Goal: Task Accomplishment & Management: Manage account settings

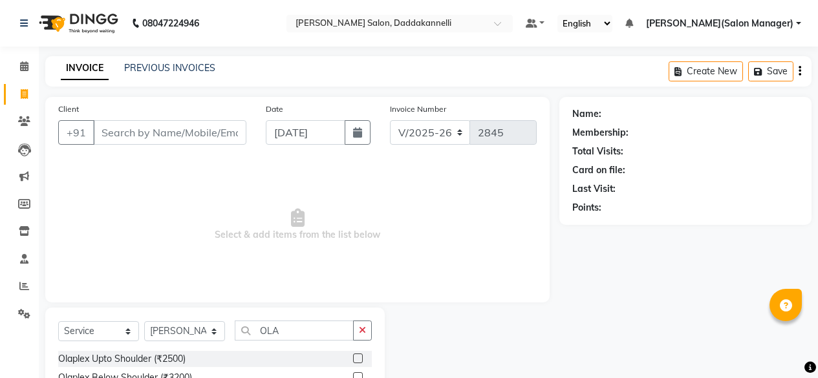
select select "6354"
select select "service"
select select "80548"
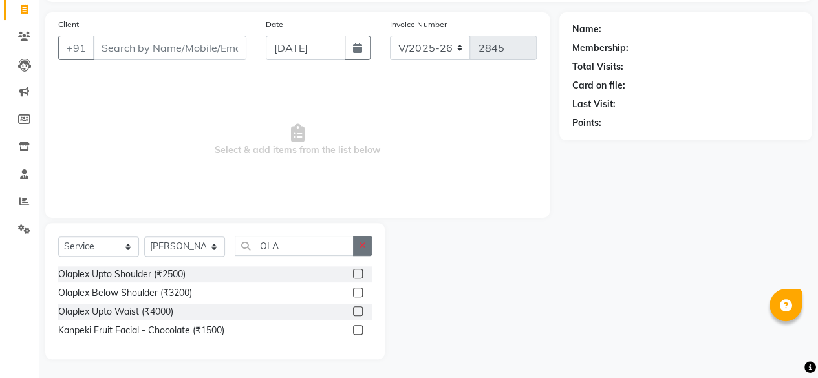
click at [363, 242] on icon "button" at bounding box center [362, 245] width 7 height 9
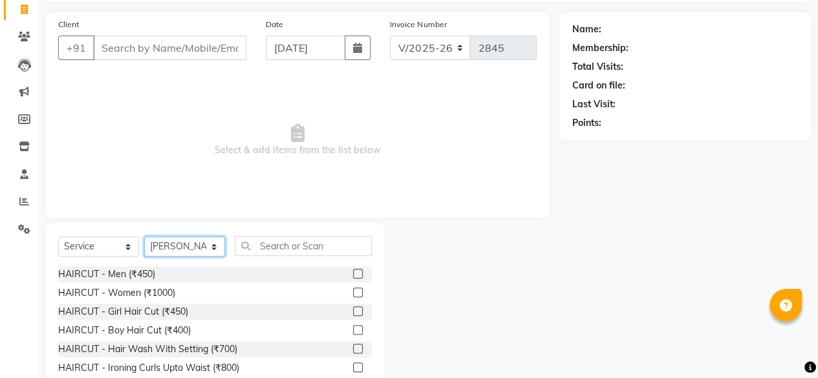
click at [169, 245] on select "Select Stylist aita chanda DINGG SUPPORT KAMLA LEZUM MOSIN RIYA Salon Manager K…" at bounding box center [184, 247] width 81 height 20
select select "70644"
click at [144, 237] on select "Select Stylist aita chanda DINGG SUPPORT KAMLA LEZUM MOSIN RIYA Salon Manager K…" at bounding box center [184, 247] width 81 height 20
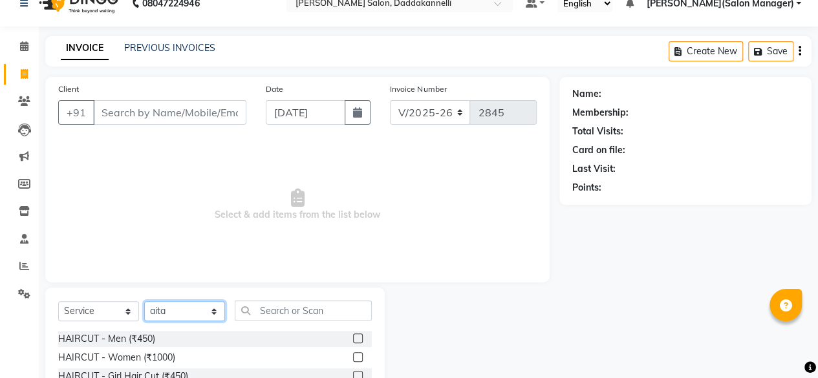
scroll to position [85, 0]
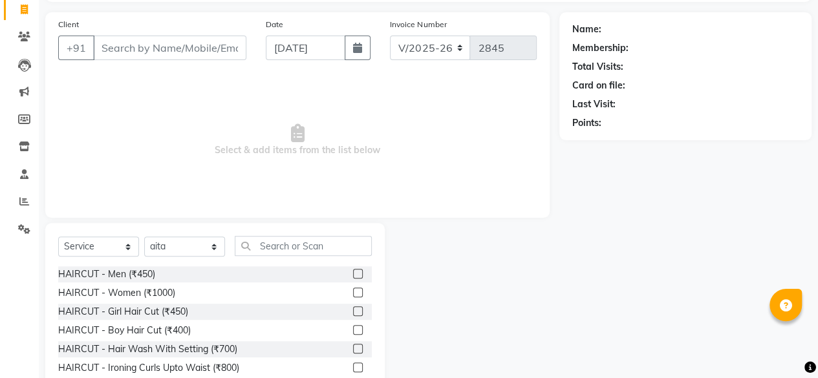
click at [338, 290] on div "HAIRCUT - Women (₹1000)" at bounding box center [215, 293] width 314 height 16
click at [353, 289] on label at bounding box center [358, 293] width 10 height 10
click at [353, 289] on input "checkbox" at bounding box center [357, 293] width 8 height 8
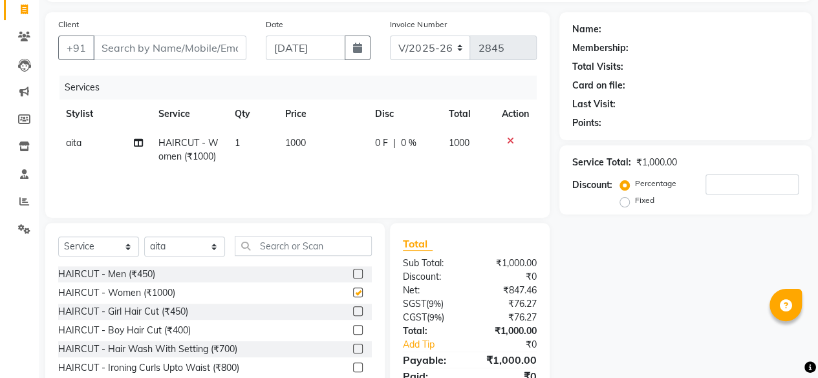
checkbox input "false"
click at [201, 249] on select "Select Stylist aita chanda DINGG SUPPORT KAMLA LEZUM MOSIN RIYA Salon Manager K…" at bounding box center [184, 247] width 81 height 20
select select "88491"
click at [144, 237] on select "Select Stylist aita chanda DINGG SUPPORT KAMLA LEZUM MOSIN RIYA Salon Manager K…" at bounding box center [184, 247] width 81 height 20
click at [275, 244] on input "text" at bounding box center [303, 246] width 137 height 20
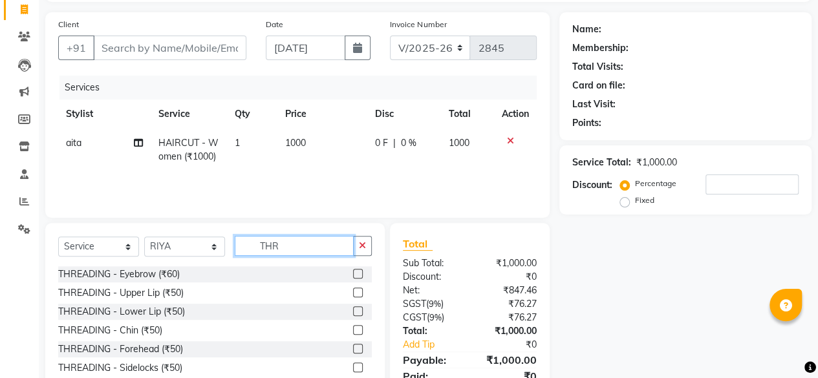
type input "THR"
click at [353, 272] on label at bounding box center [358, 274] width 10 height 10
click at [353, 272] on input "checkbox" at bounding box center [357, 274] width 8 height 8
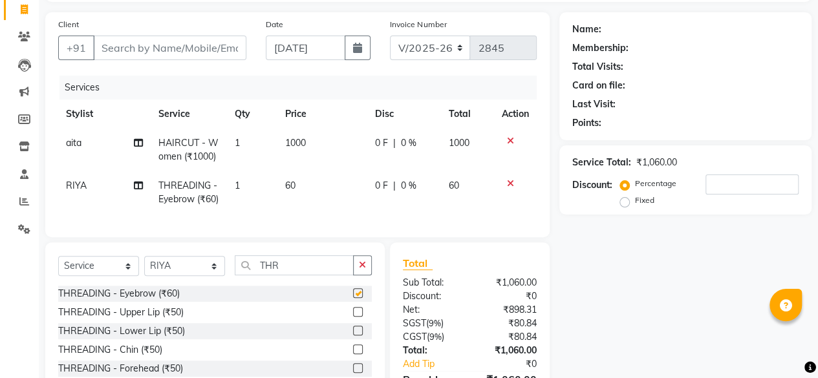
checkbox input "false"
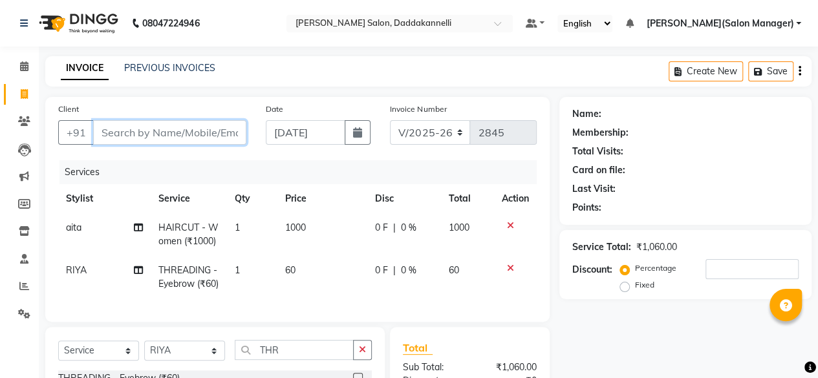
click at [193, 126] on input "Client" at bounding box center [169, 132] width 153 height 25
type input "8"
type input "0"
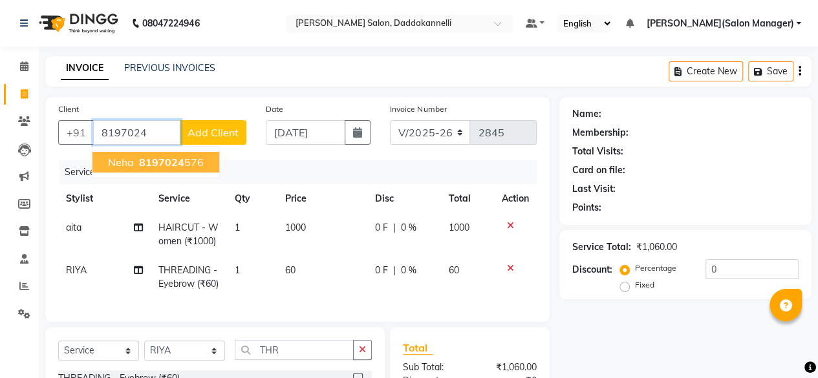
click at [191, 169] on button "neha 8197024 576" at bounding box center [155, 162] width 127 height 21
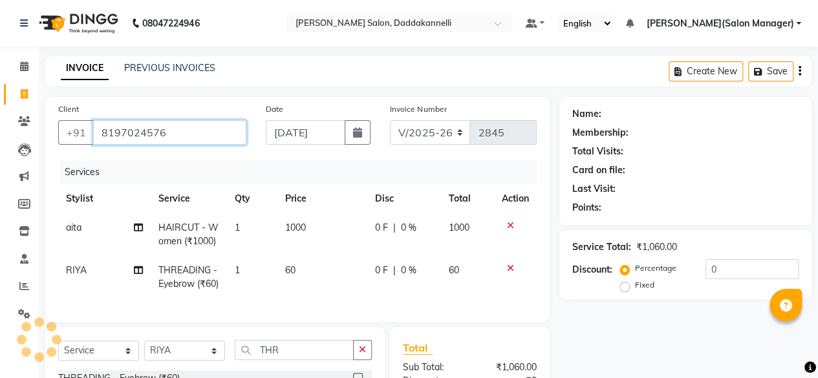
type input "8197024576"
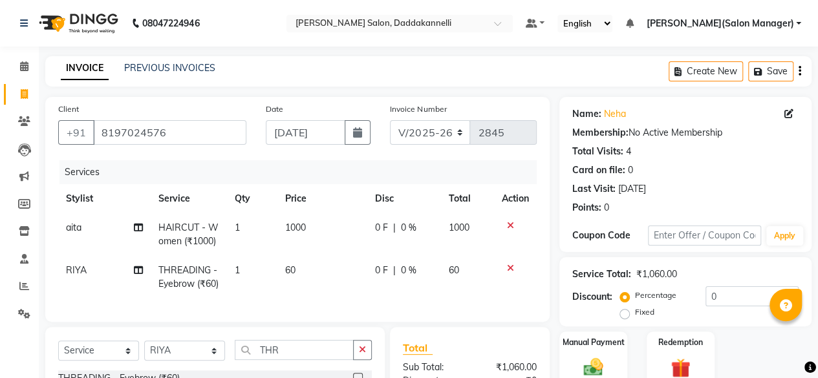
scroll to position [65, 0]
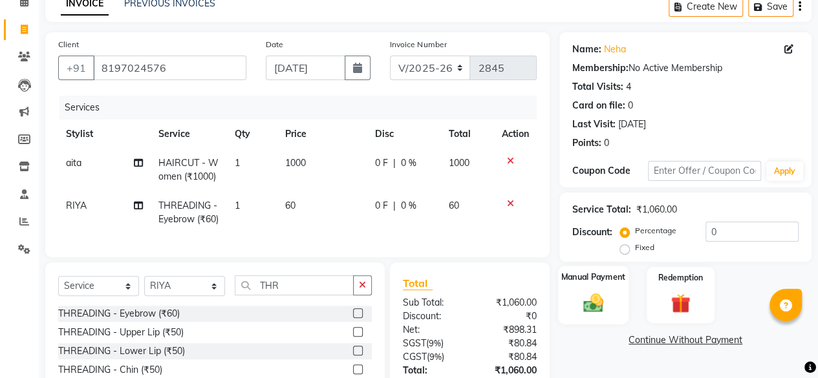
click at [596, 299] on img at bounding box center [593, 302] width 33 height 23
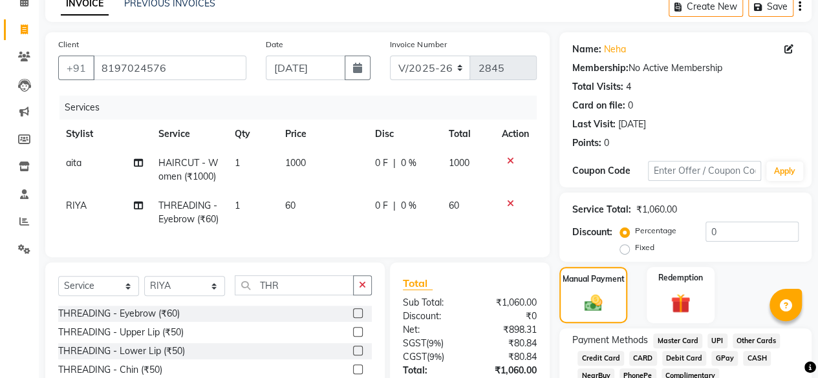
scroll to position [182, 0]
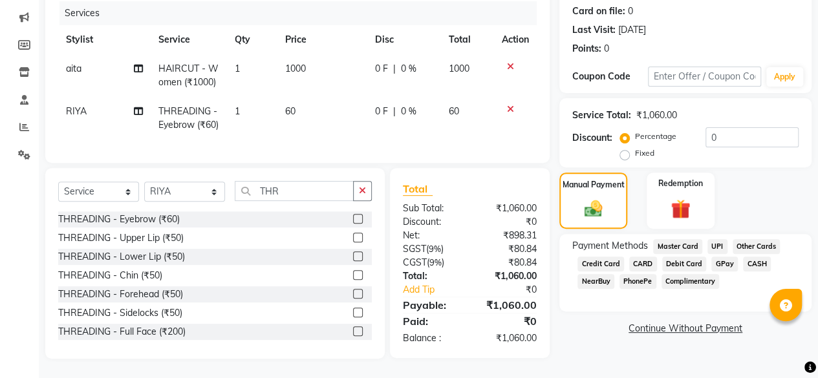
click at [711, 239] on span "UPI" at bounding box center [717, 246] width 20 height 15
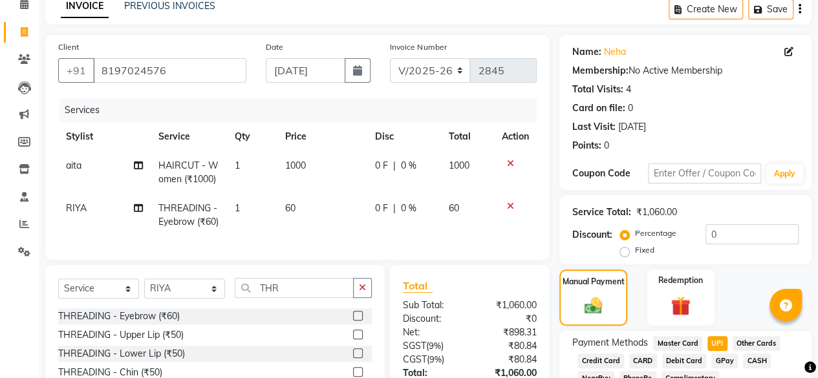
scroll to position [191, 0]
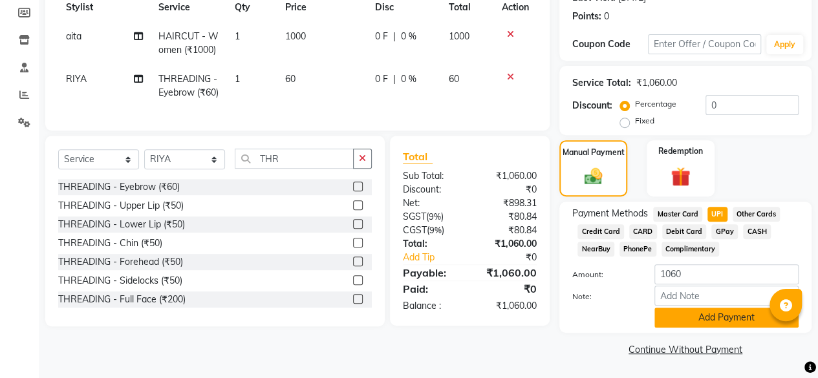
click at [685, 320] on button "Add Payment" at bounding box center [726, 318] width 144 height 20
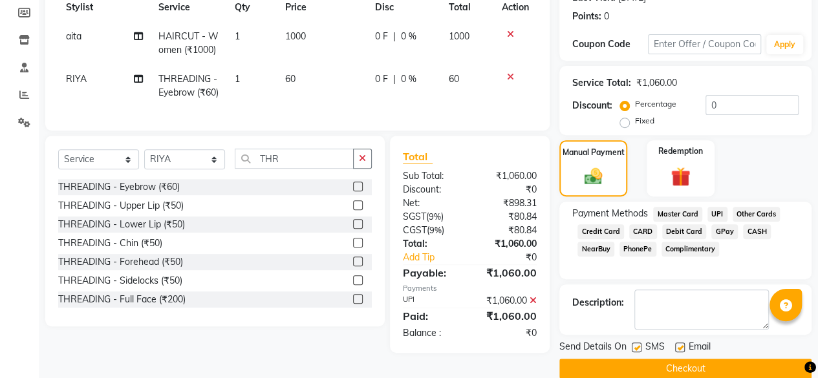
scroll to position [210, 0]
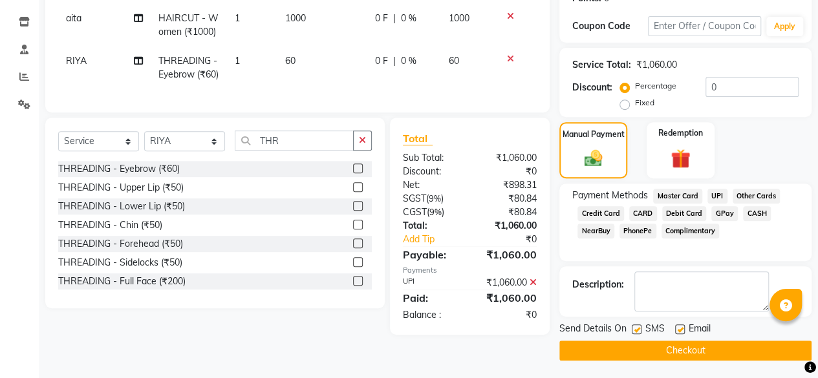
click at [677, 349] on button "Checkout" at bounding box center [685, 351] width 252 height 20
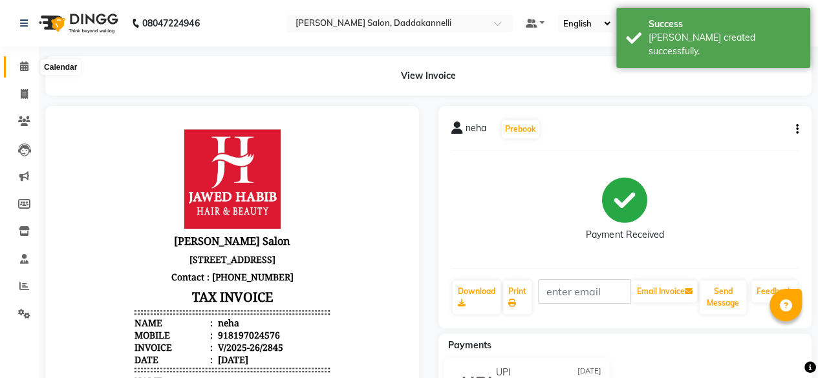
click at [15, 66] on span at bounding box center [24, 66] width 23 height 15
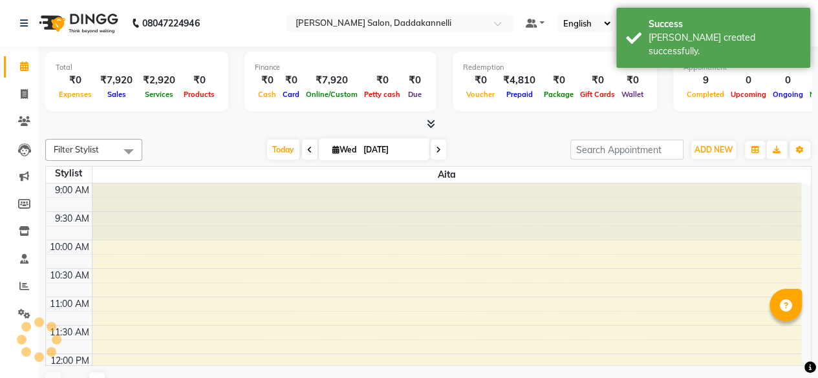
scroll to position [546, 0]
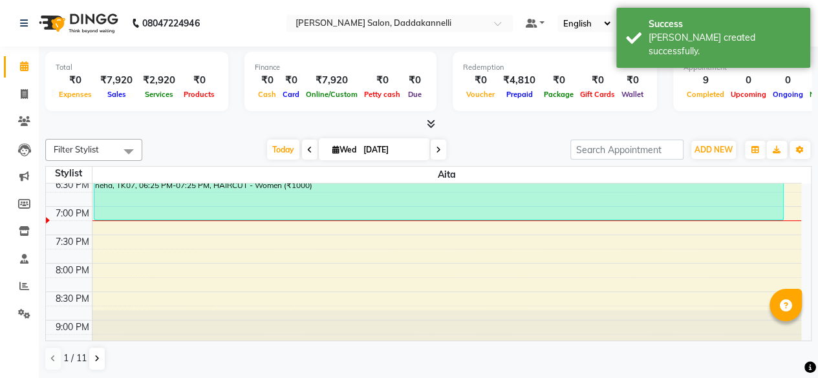
click at [427, 124] on icon at bounding box center [431, 124] width 8 height 10
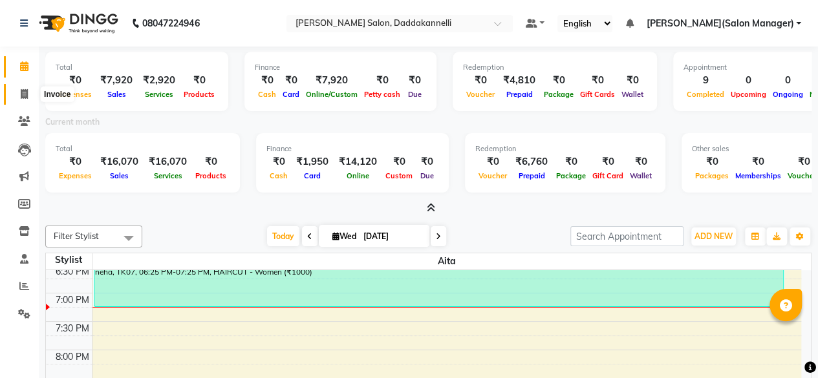
click at [26, 90] on icon at bounding box center [24, 94] width 7 height 10
select select "service"
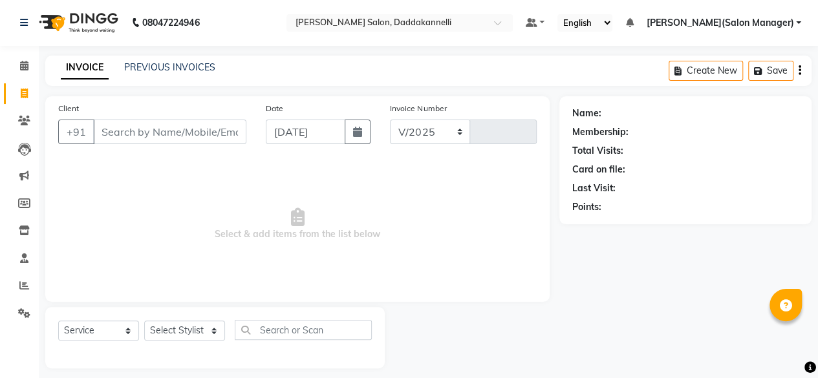
select select "6354"
type input "2846"
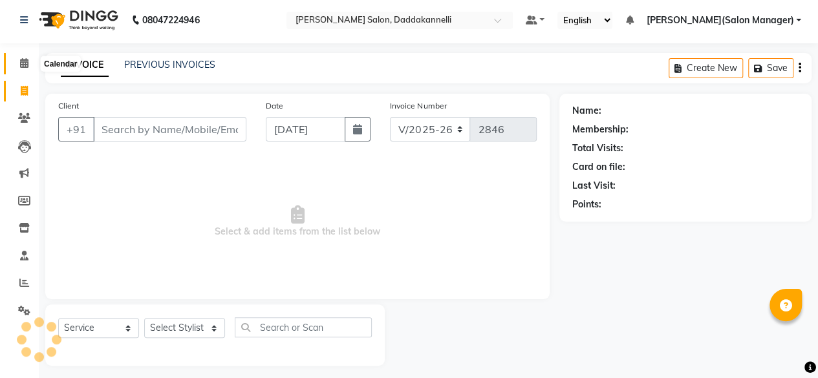
click at [25, 64] on icon at bounding box center [24, 63] width 8 height 10
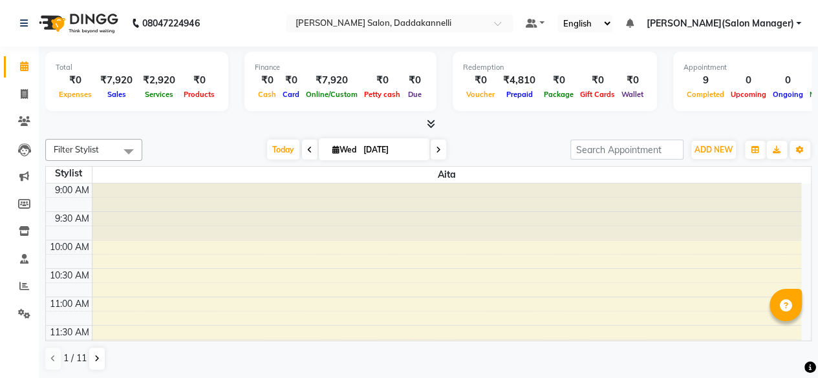
click at [431, 120] on icon at bounding box center [431, 124] width 8 height 10
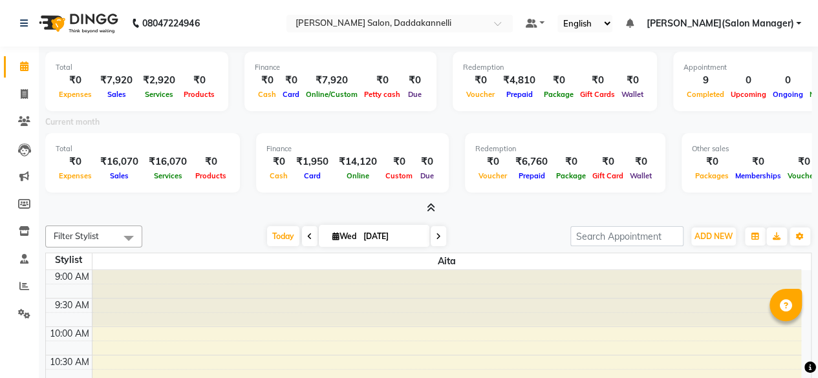
drag, startPoint x: 631, startPoint y: 214, endPoint x: 636, endPoint y: 253, distance: 39.1
click at [25, 87] on span at bounding box center [24, 94] width 23 height 15
select select "service"
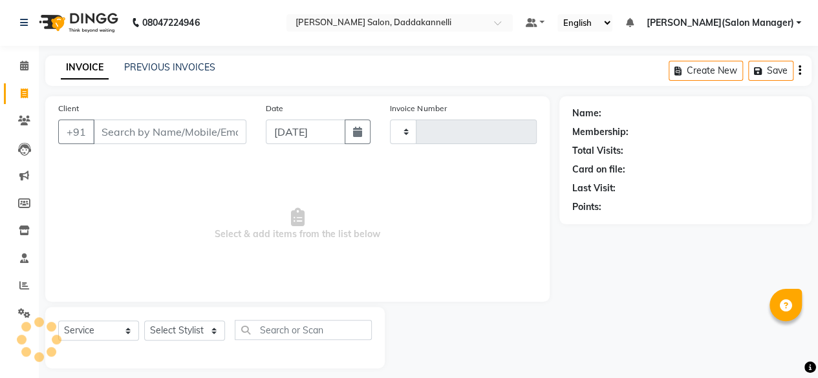
type input "2846"
select select "6354"
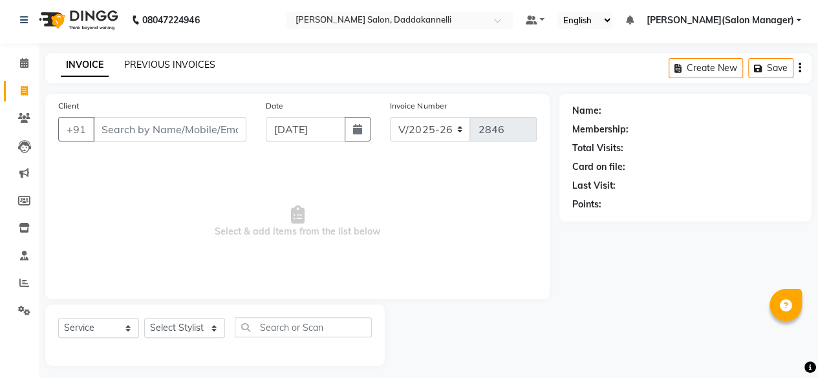
click at [178, 65] on link "PREVIOUS INVOICES" at bounding box center [169, 65] width 91 height 12
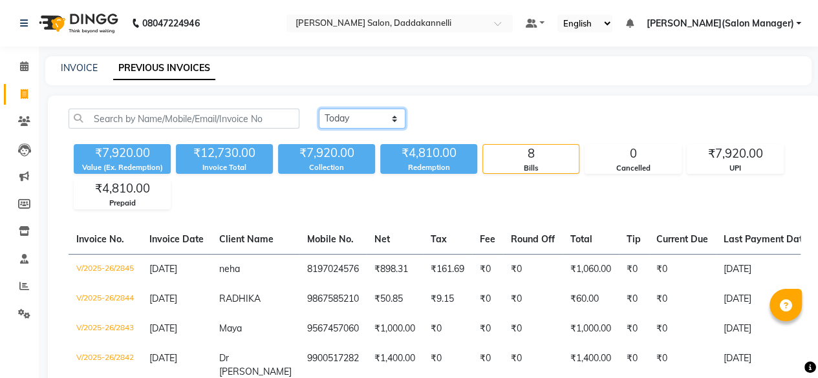
click at [365, 121] on select "Today Yesterday Custom Range" at bounding box center [362, 119] width 87 height 20
click at [319, 109] on select "Today Yesterday Custom Range" at bounding box center [362, 119] width 87 height 20
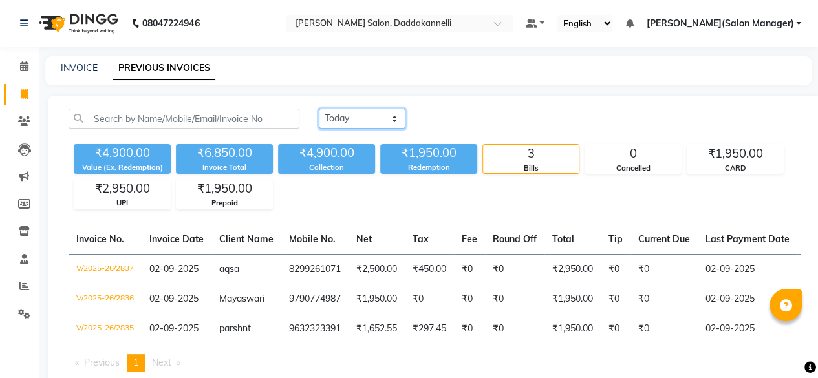
scroll to position [44, 0]
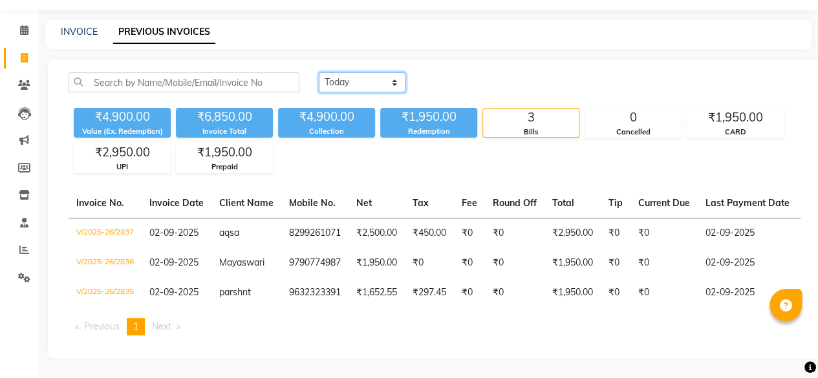
click at [353, 73] on select "Today Yesterday Custom Range" at bounding box center [362, 82] width 87 height 20
select select "range"
click at [319, 72] on select "Today Yesterday Custom Range" at bounding box center [362, 82] width 87 height 20
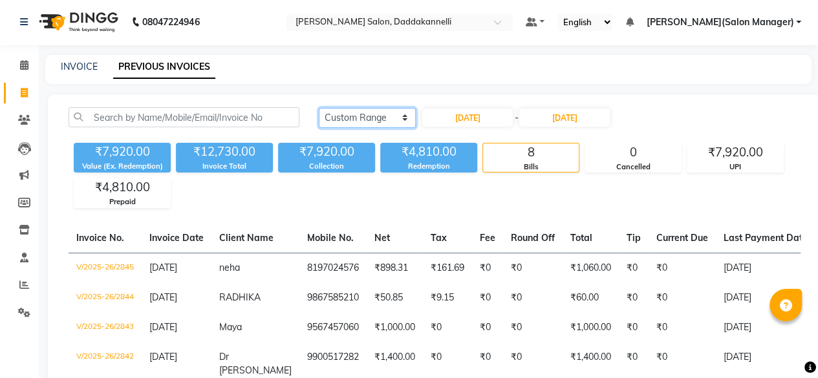
scroll to position [0, 0]
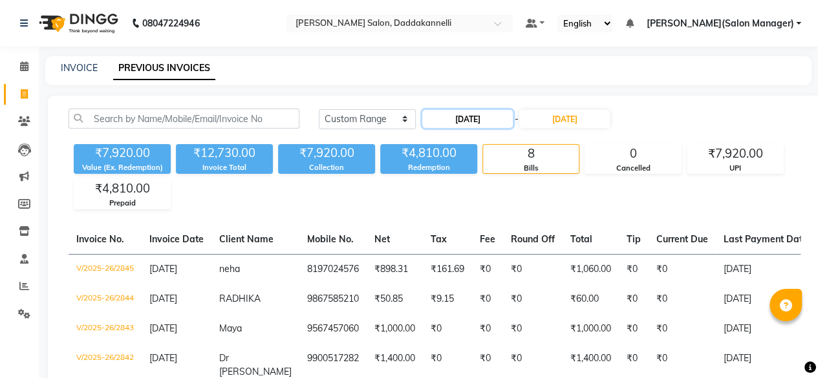
click at [490, 115] on input "[DATE]" at bounding box center [467, 119] width 91 height 18
select select "9"
select select "2025"
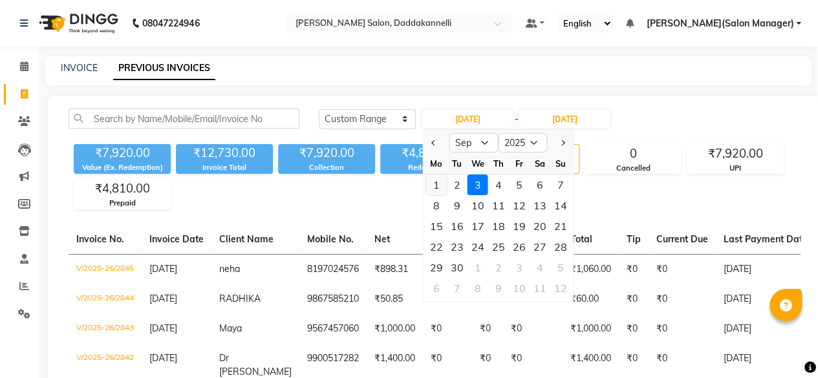
click at [433, 184] on div "1" at bounding box center [436, 185] width 21 height 21
type input "[DATE]"
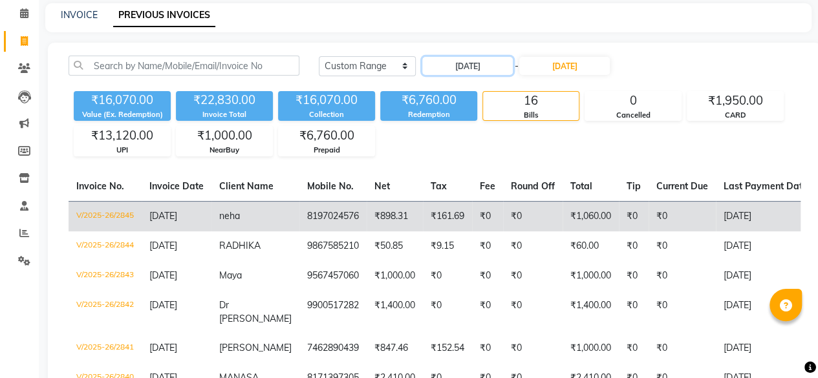
scroll to position [65, 0]
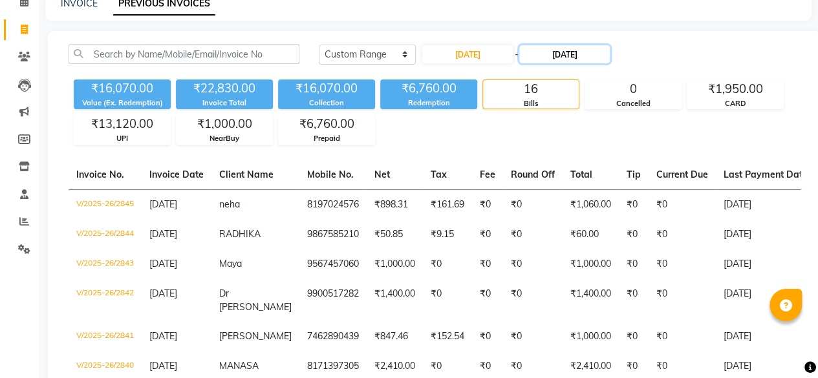
click at [554, 54] on input "[DATE]" at bounding box center [564, 54] width 91 height 18
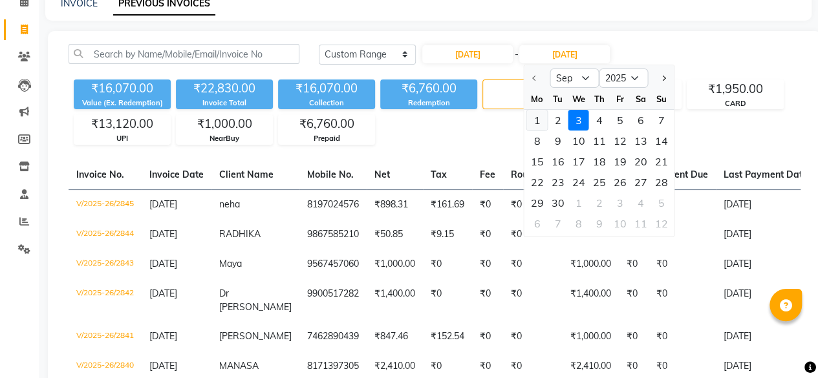
click at [539, 116] on div "1" at bounding box center [537, 120] width 21 height 21
type input "[DATE]"
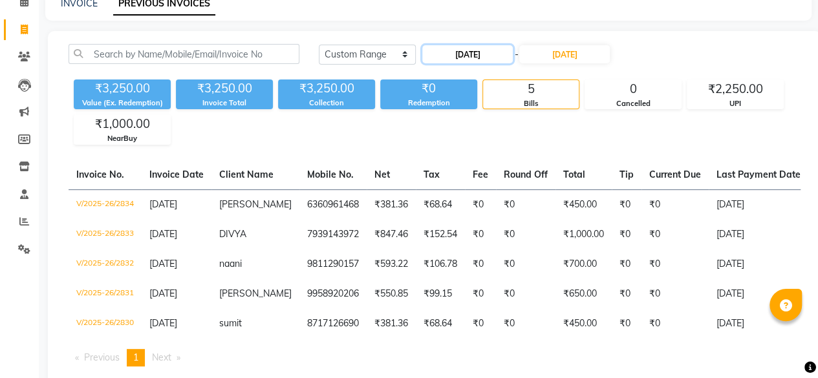
click at [498, 55] on input "[DATE]" at bounding box center [467, 54] width 91 height 18
select select "9"
select select "2025"
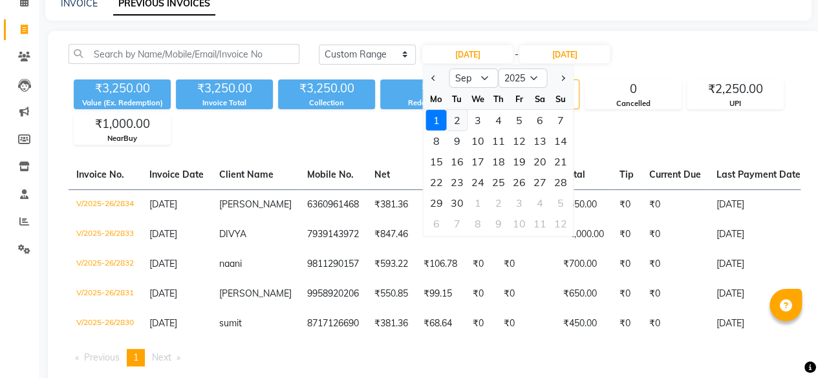
click at [460, 121] on div "2" at bounding box center [457, 120] width 21 height 21
type input "02-09-2025"
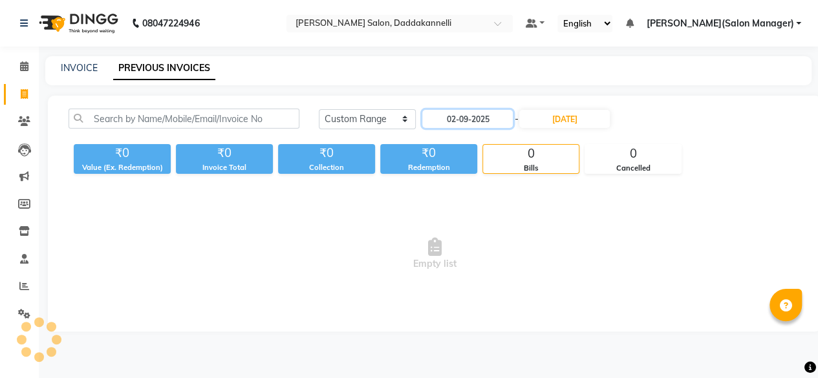
scroll to position [0, 0]
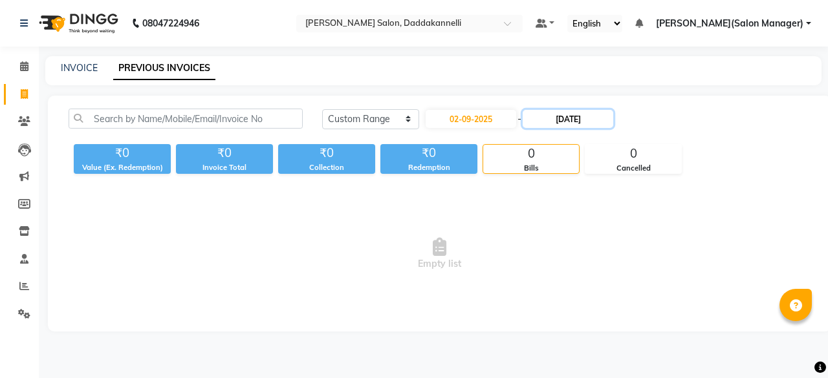
click at [572, 122] on input "[DATE]" at bounding box center [567, 119] width 91 height 18
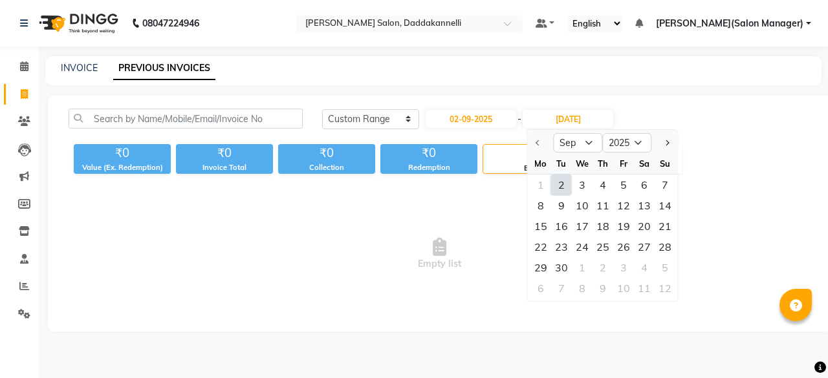
click at [564, 190] on div "2" at bounding box center [561, 185] width 21 height 21
type input "02-09-2025"
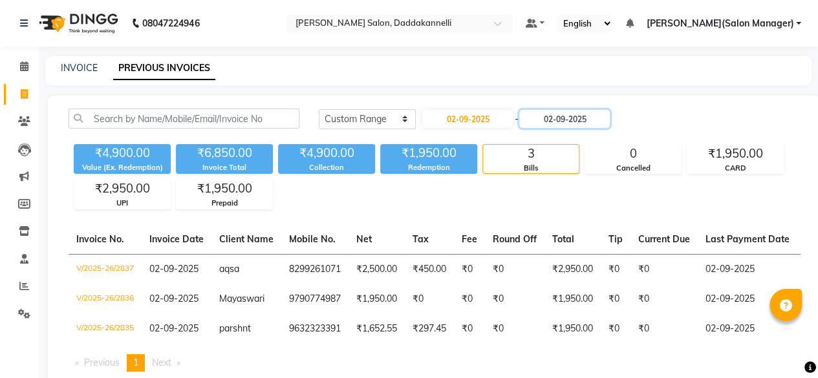
scroll to position [44, 0]
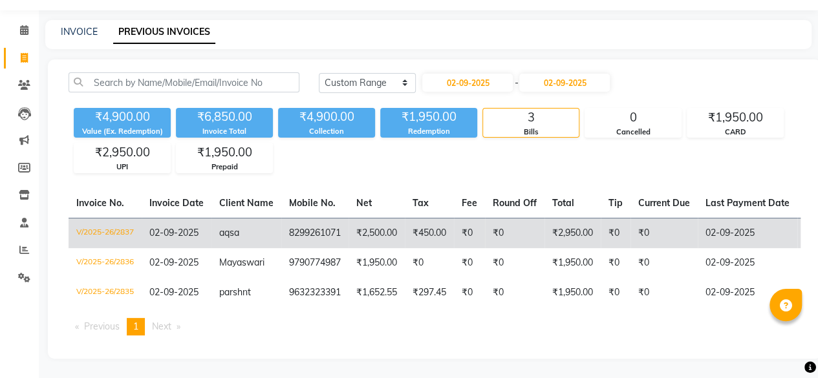
click at [552, 222] on td "₹2,950.00" at bounding box center [572, 233] width 56 height 30
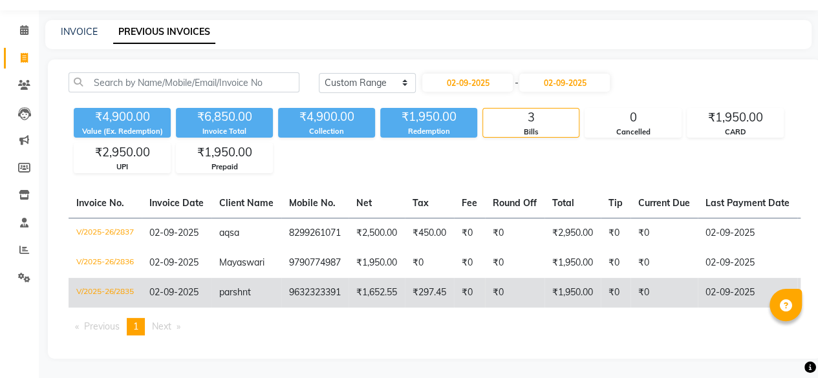
click at [491, 285] on td "₹0" at bounding box center [514, 293] width 59 height 30
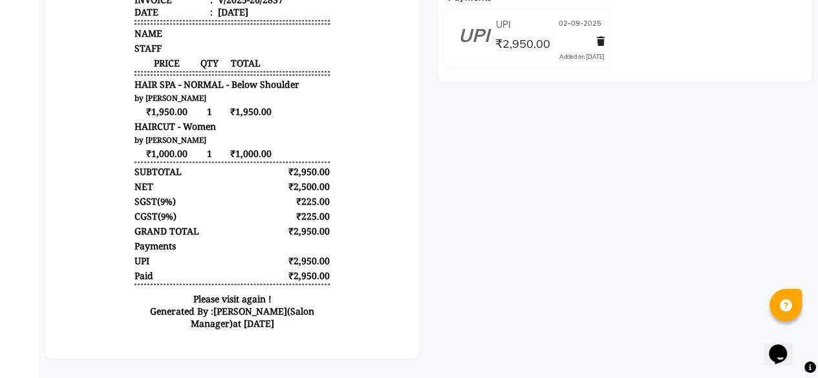
scroll to position [98, 0]
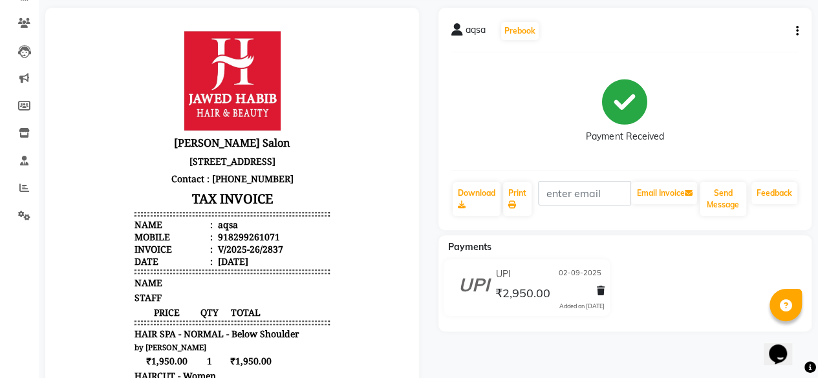
click at [796, 32] on icon "button" at bounding box center [797, 31] width 3 height 1
click at [716, 45] on div "Edit Invoice" at bounding box center [732, 47] width 89 height 16
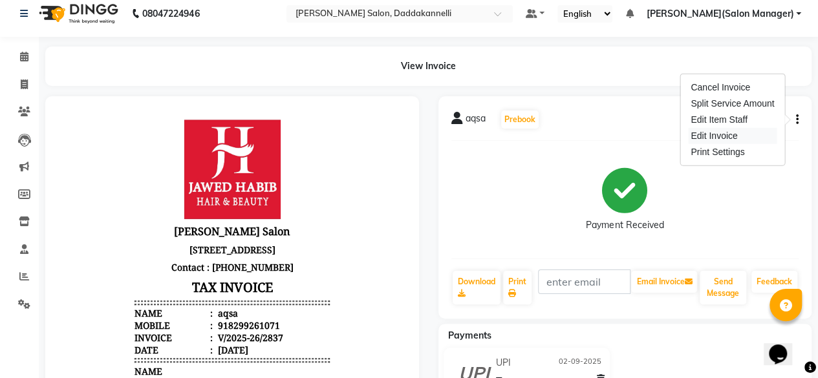
select select "service"
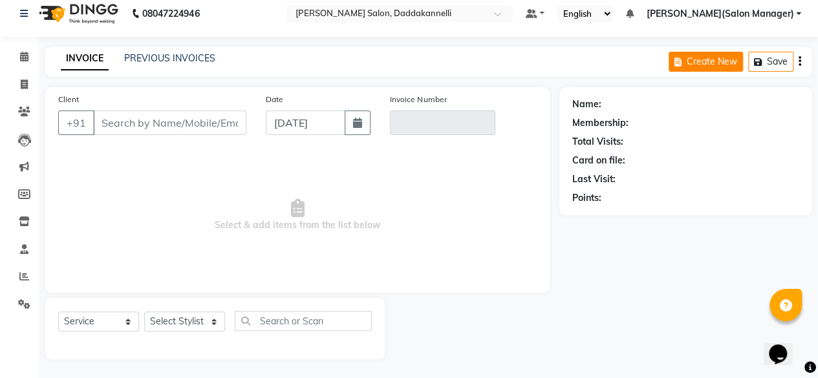
type input "8299261071"
type input "V/2025-26/2837"
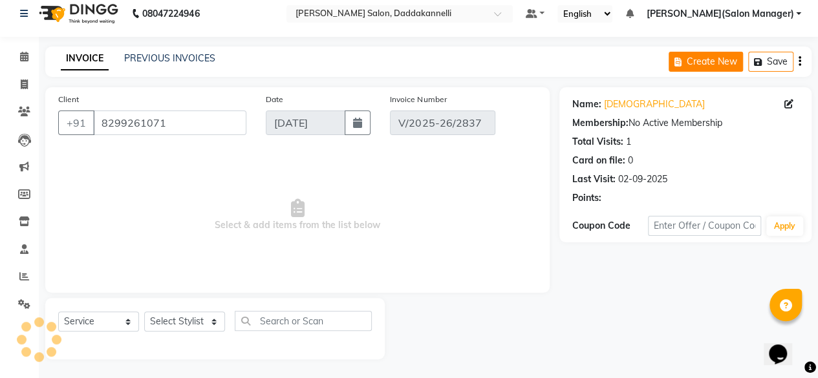
type input "02-09-2025"
select select "select"
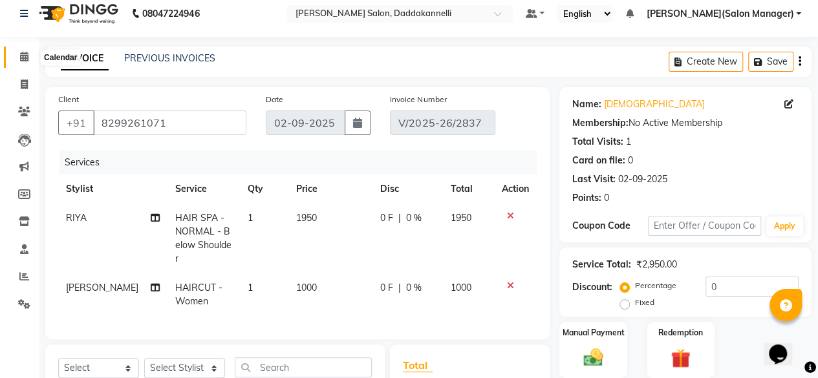
click at [26, 51] on span at bounding box center [24, 57] width 23 height 15
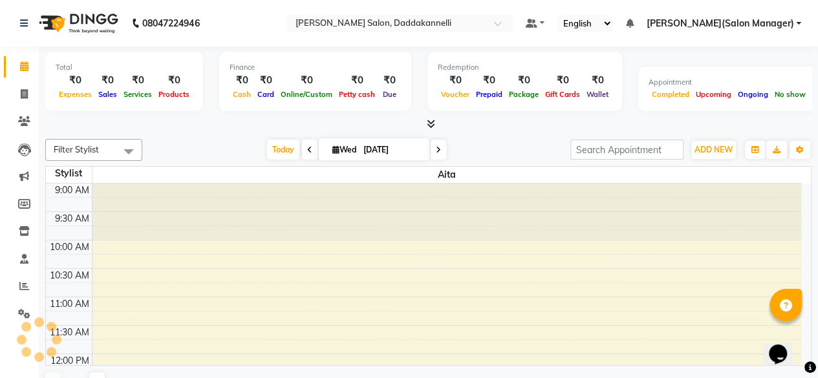
scroll to position [546, 0]
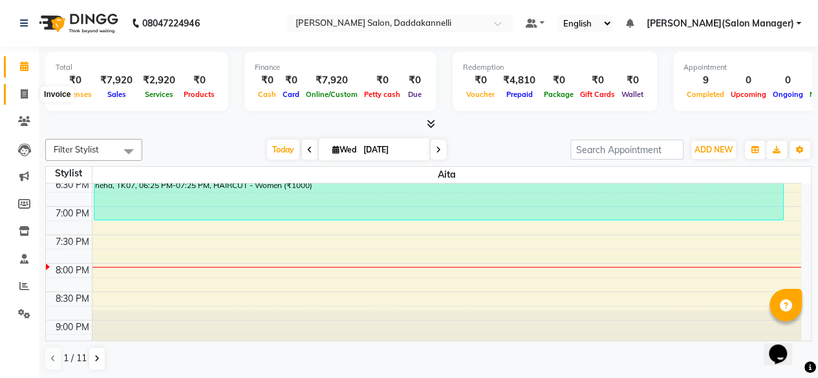
click at [24, 96] on icon at bounding box center [24, 94] width 7 height 10
select select "6354"
select select "service"
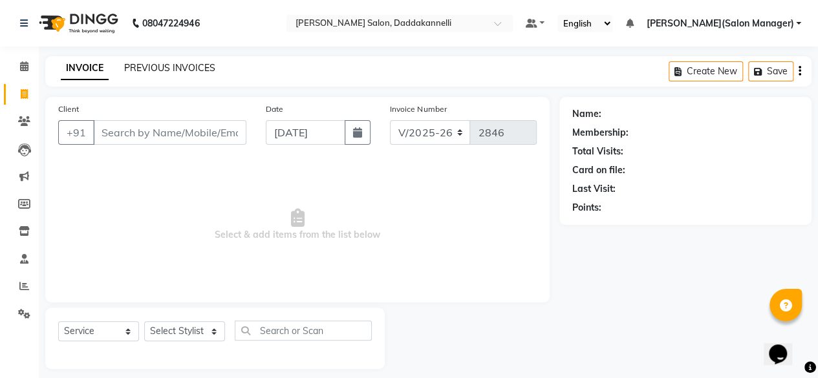
click at [189, 70] on link "PREVIOUS INVOICES" at bounding box center [169, 68] width 91 height 12
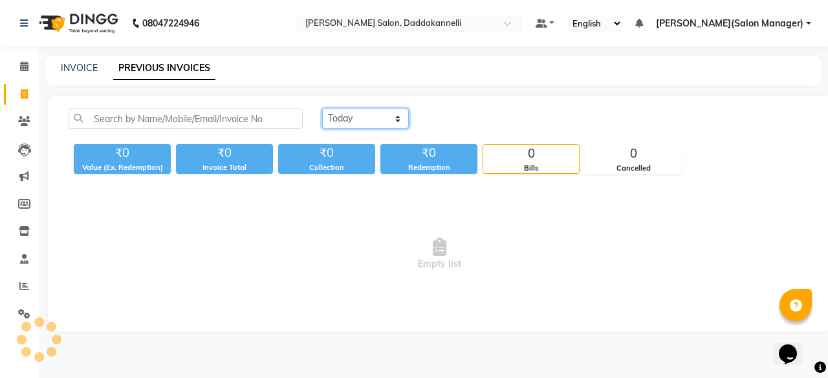
click at [352, 114] on select "Today Yesterday Custom Range" at bounding box center [365, 119] width 87 height 20
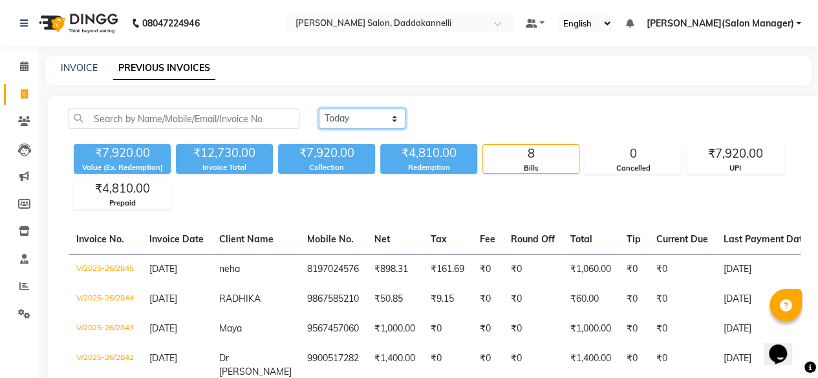
select select "yesterday"
click at [319, 109] on select "Today Yesterday Custom Range" at bounding box center [362, 119] width 87 height 20
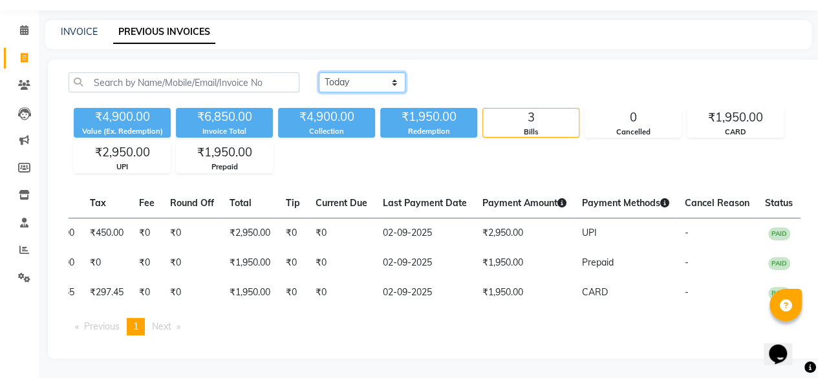
scroll to position [0, 331]
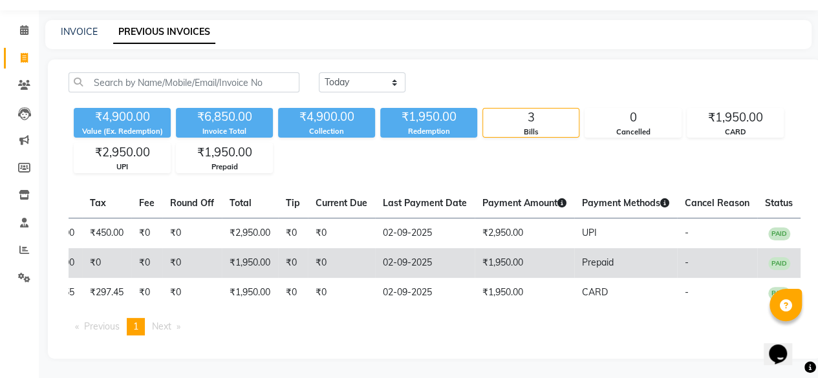
click at [775, 261] on td "PAID" at bounding box center [778, 263] width 43 height 30
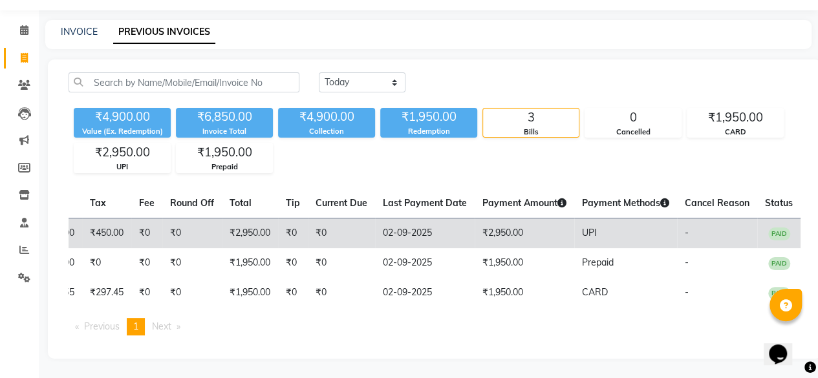
click at [421, 218] on td "02-09-2025" at bounding box center [425, 233] width 100 height 30
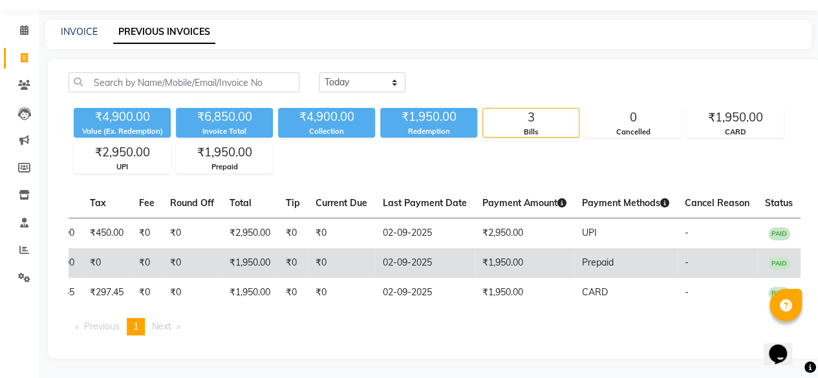
click at [493, 267] on td "₹1,950.00" at bounding box center [525, 263] width 100 height 30
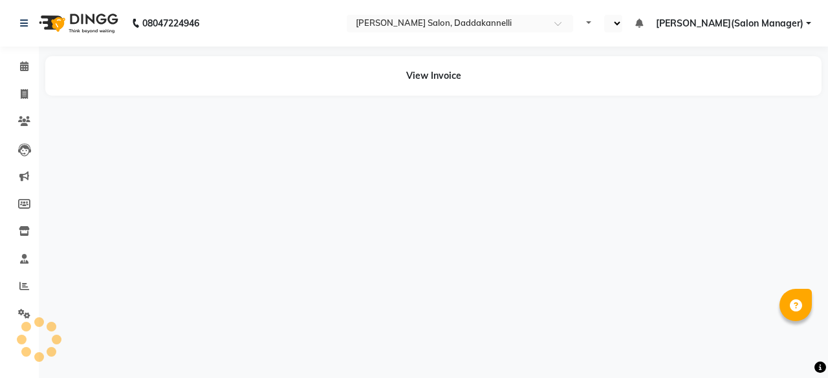
select select "en"
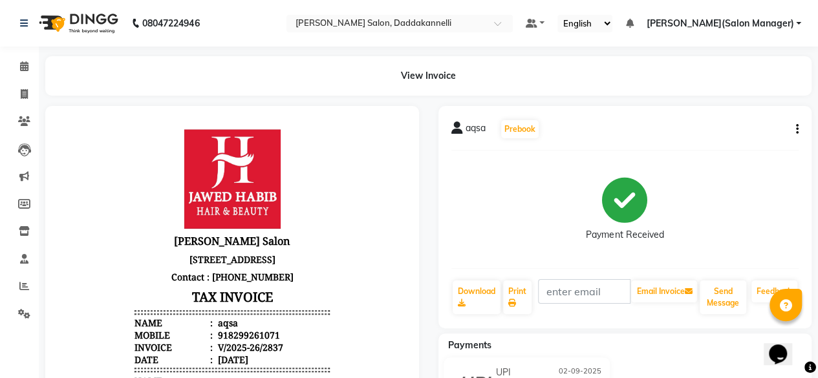
click at [796, 129] on icon "button" at bounding box center [797, 129] width 3 height 1
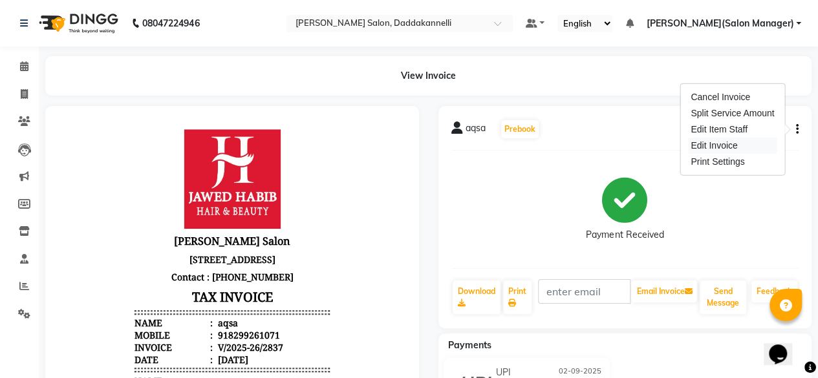
click at [696, 149] on div "Edit Invoice" at bounding box center [732, 146] width 89 height 16
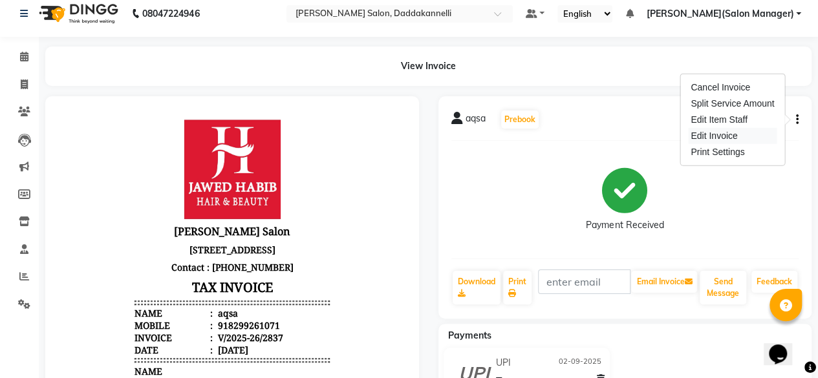
select select "service"
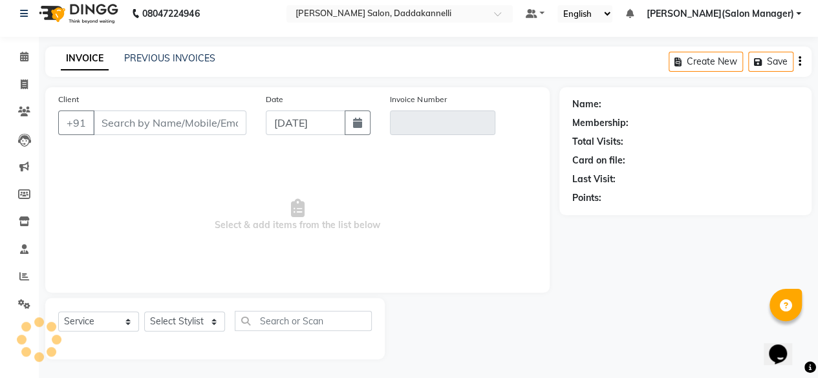
type input "8299261071"
type input "V/2025-26/2837"
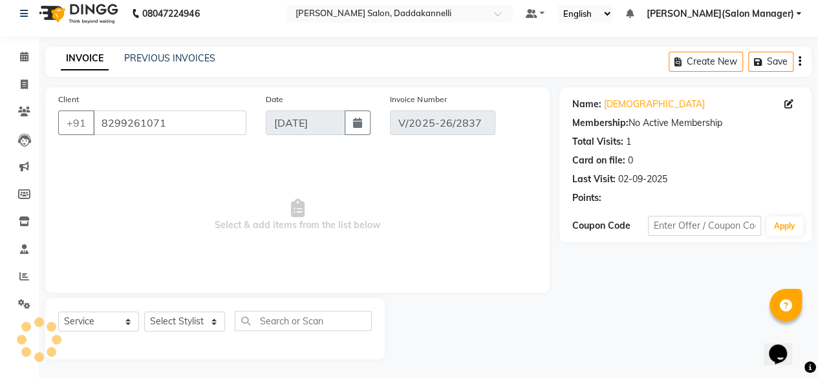
type input "02-09-2025"
select select "select"
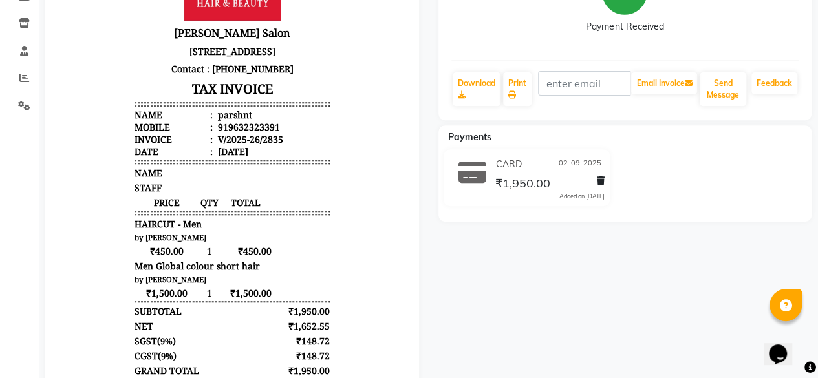
scroll to position [65, 0]
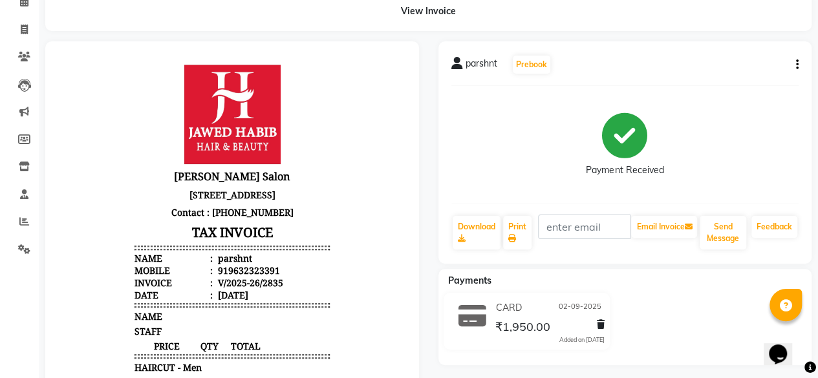
click at [796, 65] on icon "button" at bounding box center [797, 65] width 3 height 1
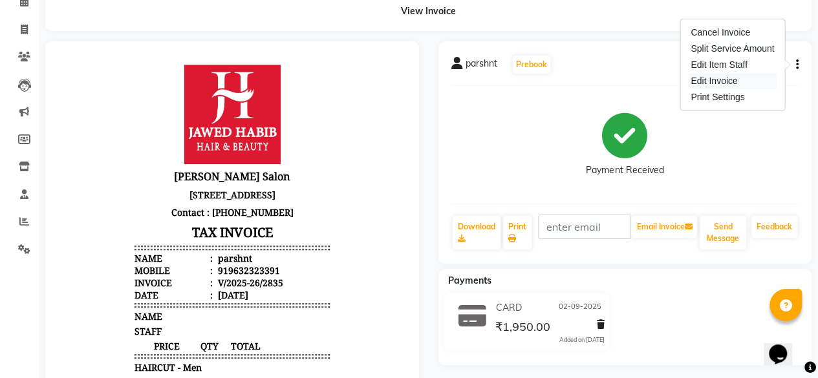
click at [714, 81] on div "Edit Invoice" at bounding box center [732, 81] width 89 height 16
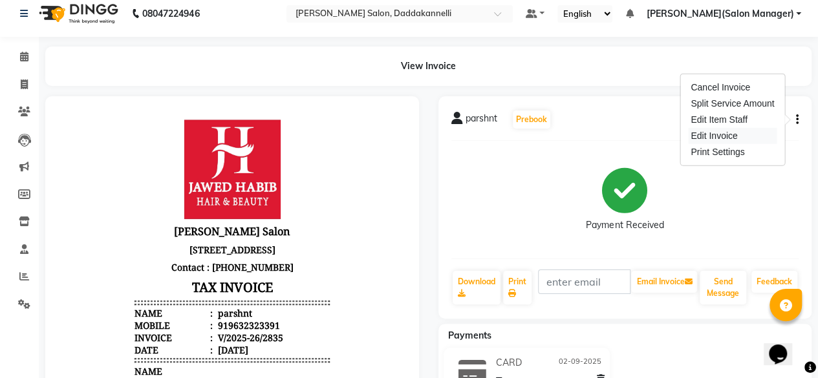
select select "service"
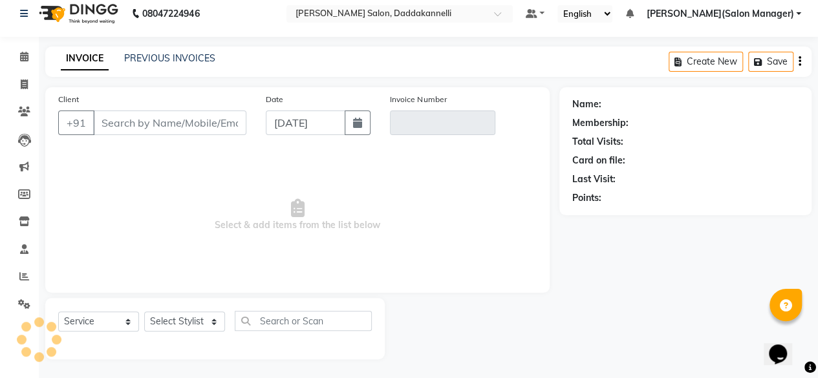
type input "9632323391"
type input "V/2025-26/2835"
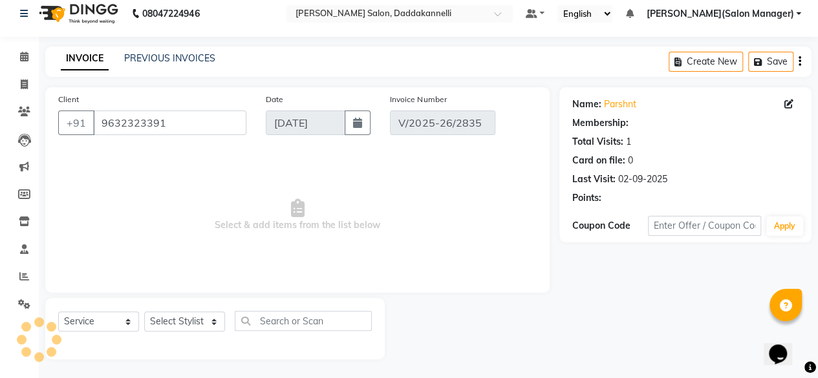
type input "02-09-2025"
select select "select"
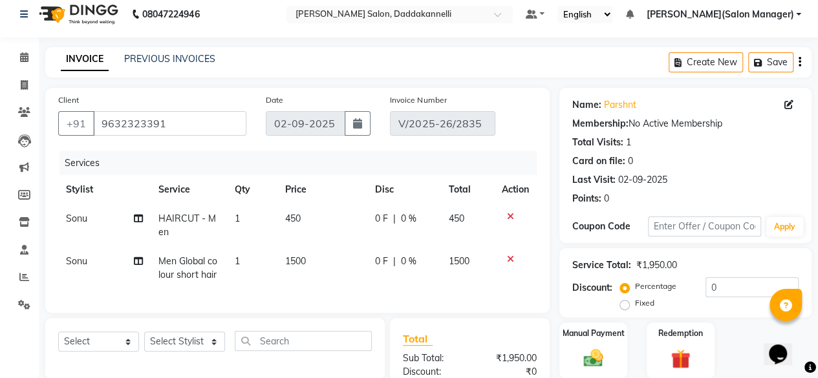
scroll to position [0, 0]
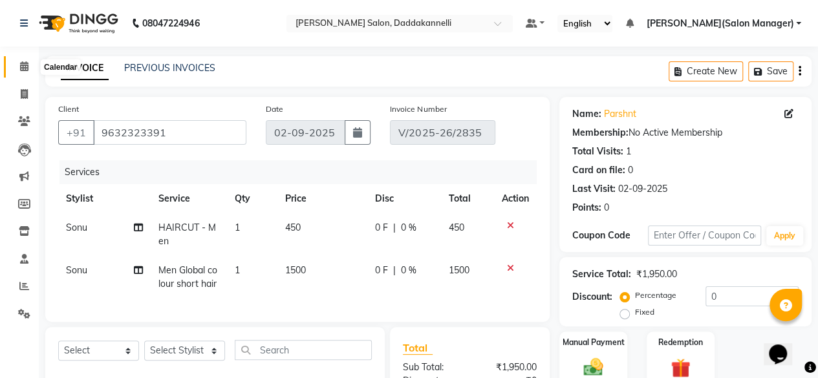
click at [18, 68] on span at bounding box center [24, 66] width 23 height 15
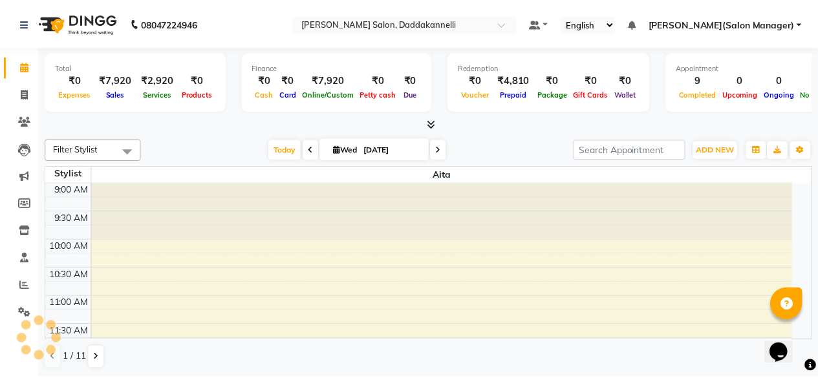
scroll to position [546, 0]
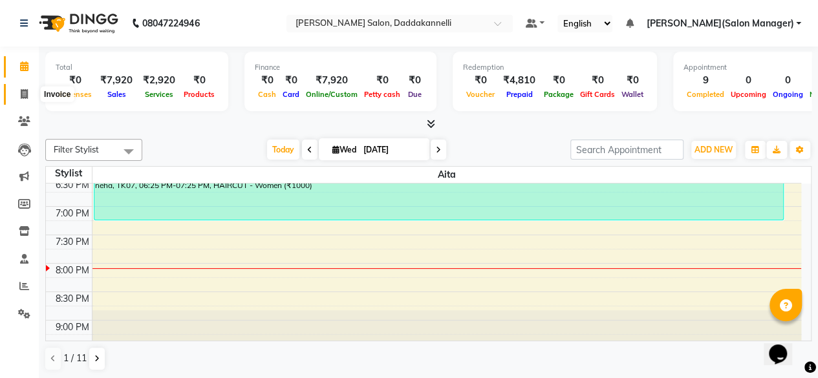
click at [25, 89] on icon at bounding box center [24, 94] width 7 height 10
select select "service"
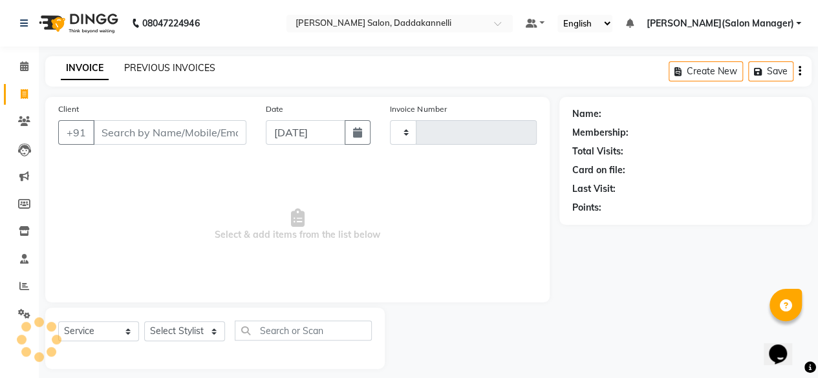
click at [182, 64] on link "PREVIOUS INVOICES" at bounding box center [169, 68] width 91 height 12
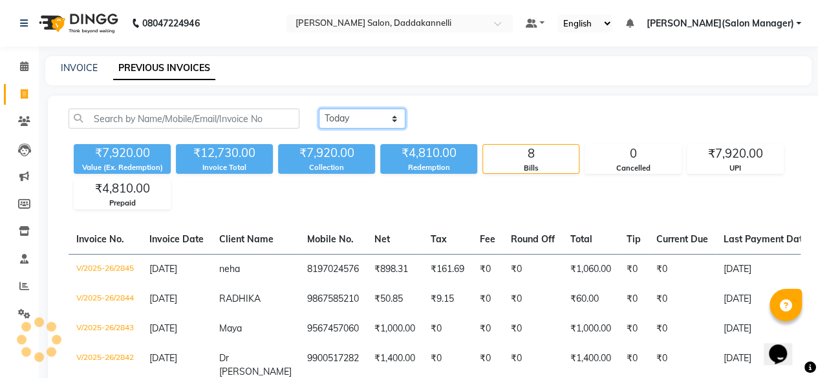
click at [371, 117] on select "Today Yesterday Custom Range" at bounding box center [362, 119] width 87 height 20
select select "range"
click at [319, 109] on select "Today Yesterday Custom Range" at bounding box center [362, 119] width 87 height 20
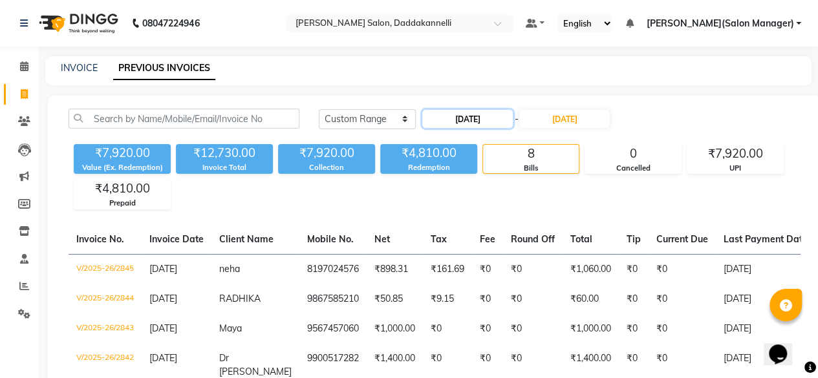
click at [463, 111] on input "[DATE]" at bounding box center [467, 119] width 91 height 18
select select "9"
select select "2025"
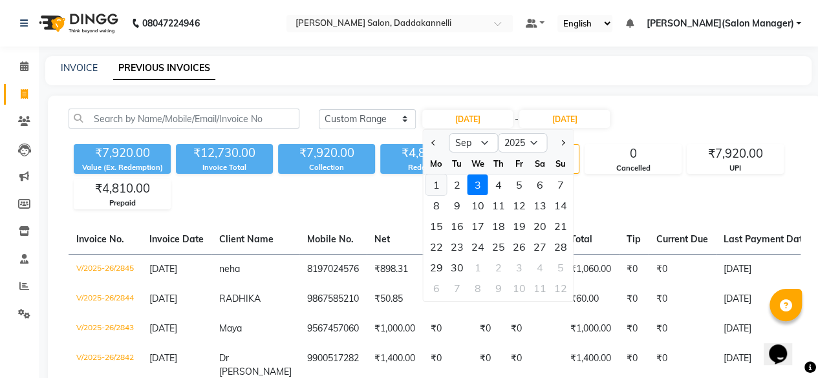
click at [438, 188] on div "1" at bounding box center [436, 185] width 21 height 21
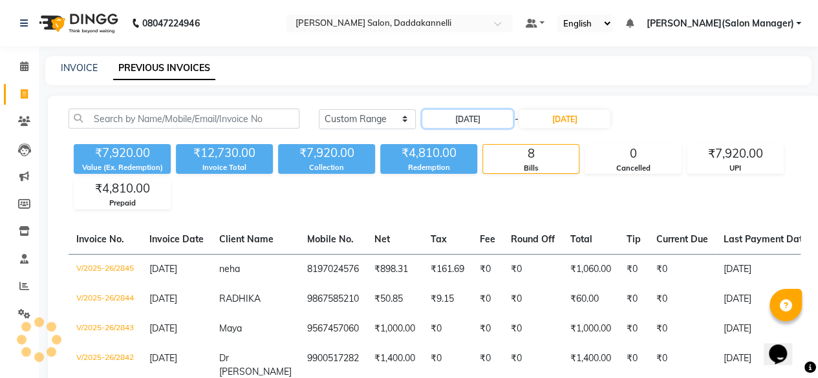
type input "[DATE]"
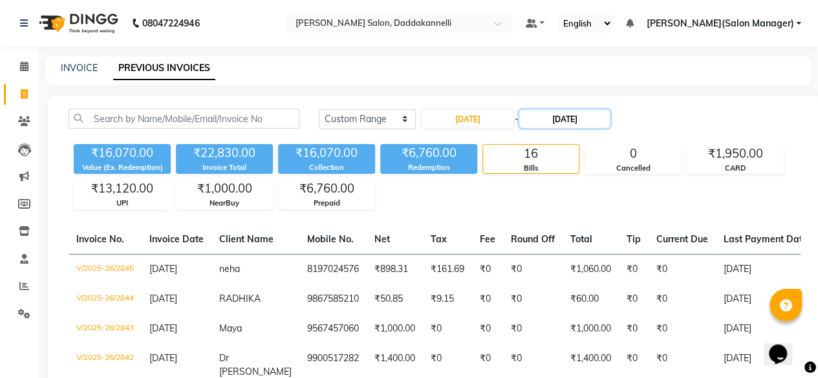
click at [572, 112] on input "[DATE]" at bounding box center [564, 119] width 91 height 18
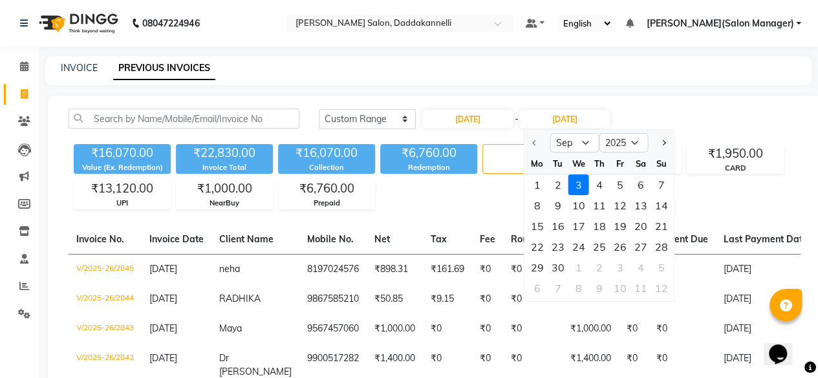
click at [538, 180] on div "1" at bounding box center [537, 185] width 21 height 21
type input "[DATE]"
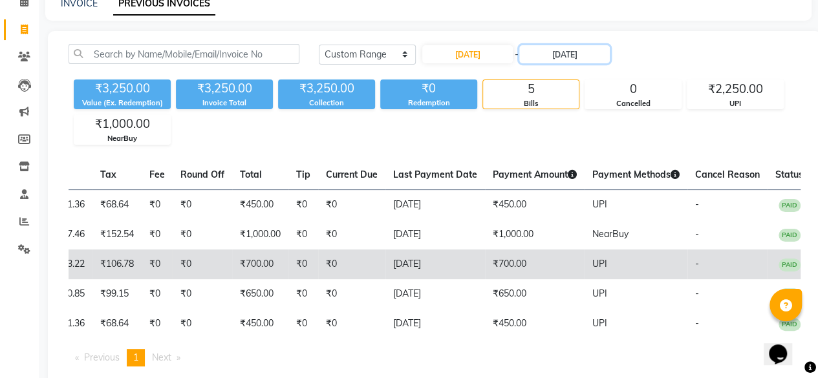
scroll to position [103, 0]
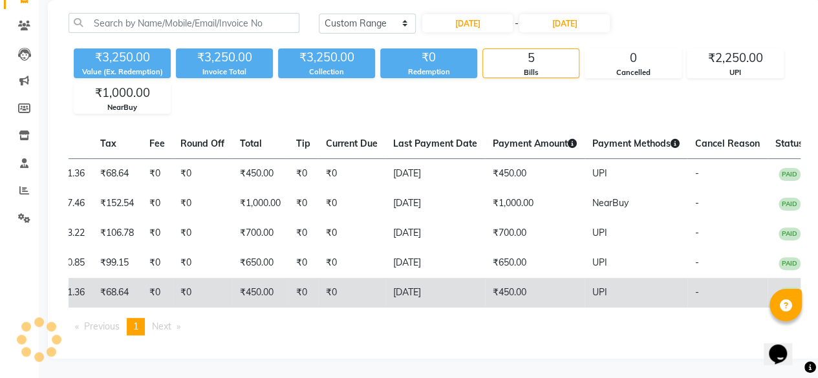
click at [498, 279] on td "₹450.00" at bounding box center [535, 293] width 100 height 30
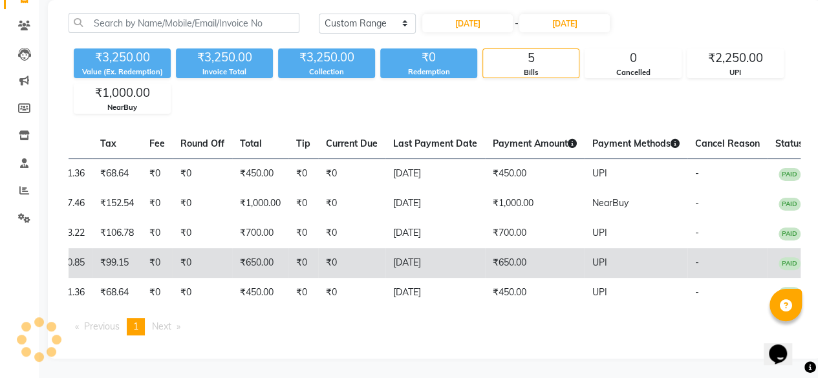
click at [566, 248] on td "₹650.00" at bounding box center [535, 263] width 100 height 30
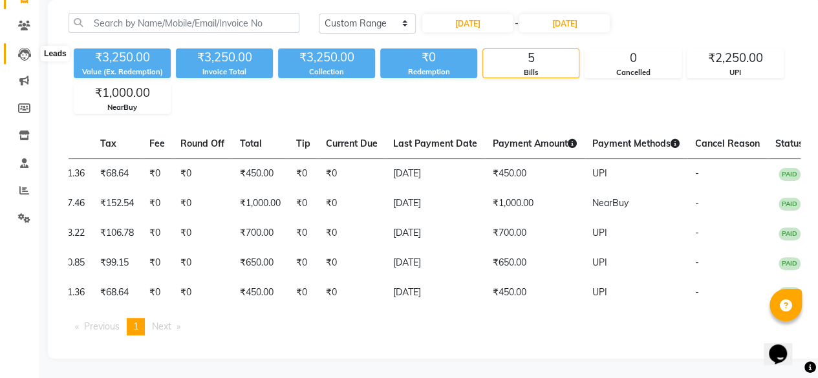
scroll to position [0, 0]
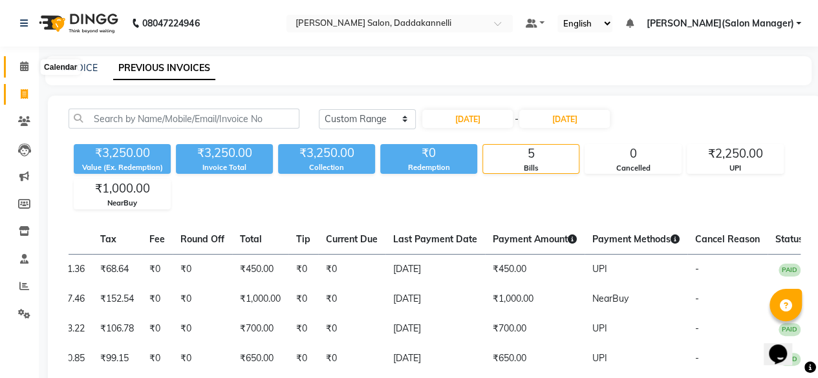
click at [23, 65] on icon at bounding box center [24, 66] width 8 height 10
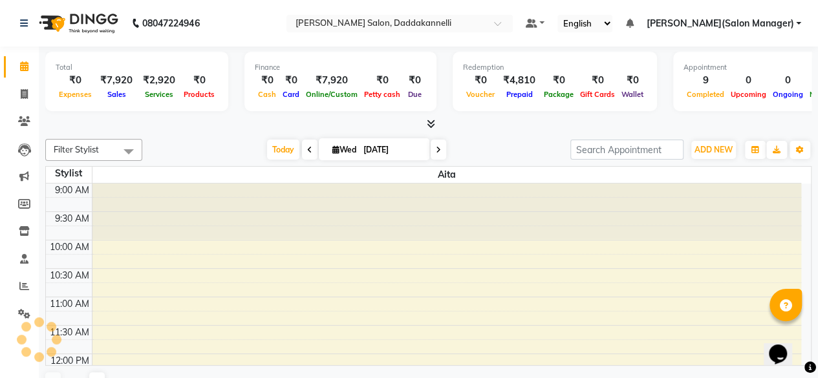
scroll to position [546, 0]
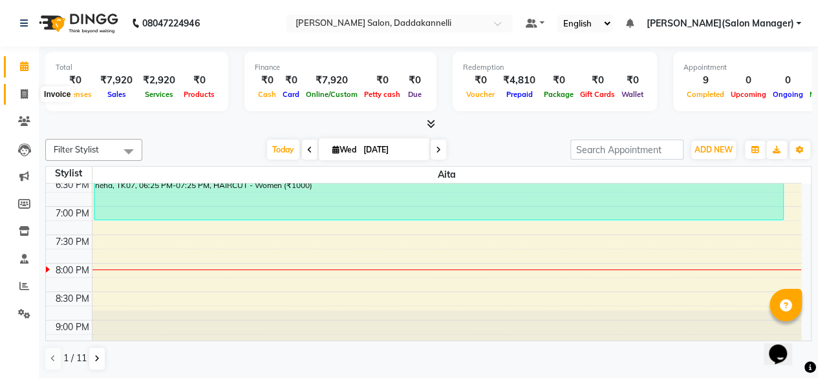
click at [21, 92] on icon at bounding box center [24, 94] width 7 height 10
select select "6354"
select select "service"
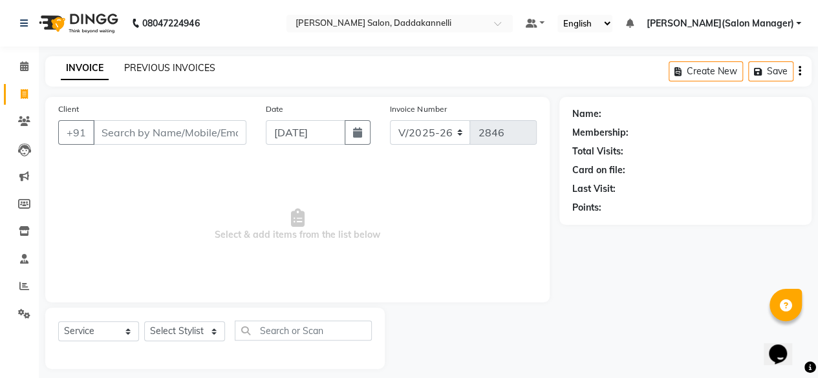
click at [147, 73] on link "PREVIOUS INVOICES" at bounding box center [169, 68] width 91 height 12
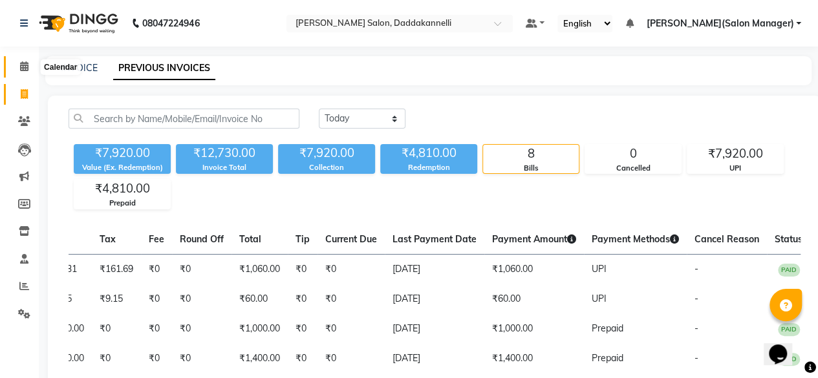
click at [18, 65] on span at bounding box center [24, 66] width 23 height 15
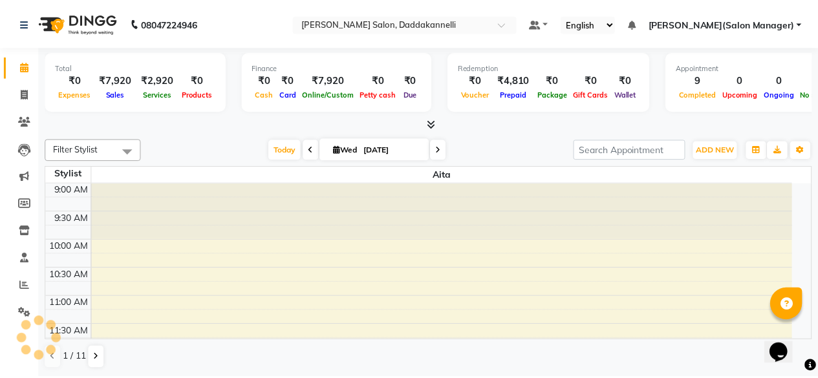
scroll to position [546, 0]
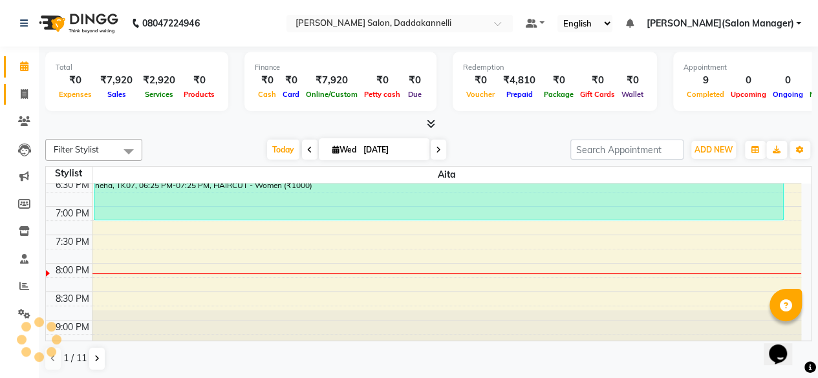
click at [18, 85] on link "Invoice" at bounding box center [19, 94] width 31 height 21
select select "6354"
select select "service"
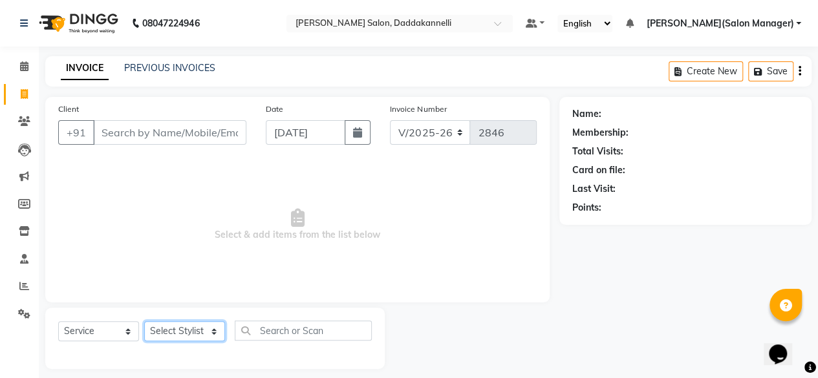
click at [184, 325] on select "Select Stylist aita chanda DINGG SUPPORT KAMLA LEZUM MOSIN RIYA Salon Manager K…" at bounding box center [184, 331] width 81 height 20
select select "89137"
click at [144, 321] on select "Select Stylist aita chanda DINGG SUPPORT KAMLA LEZUM MOSIN RIYA Salon Manager K…" at bounding box center [184, 331] width 81 height 20
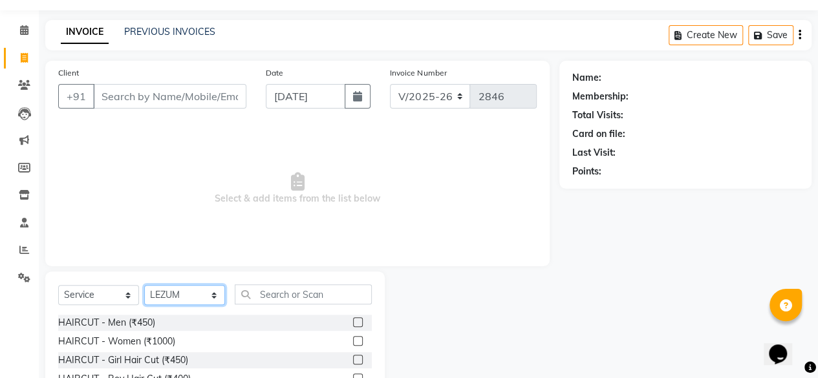
scroll to position [65, 0]
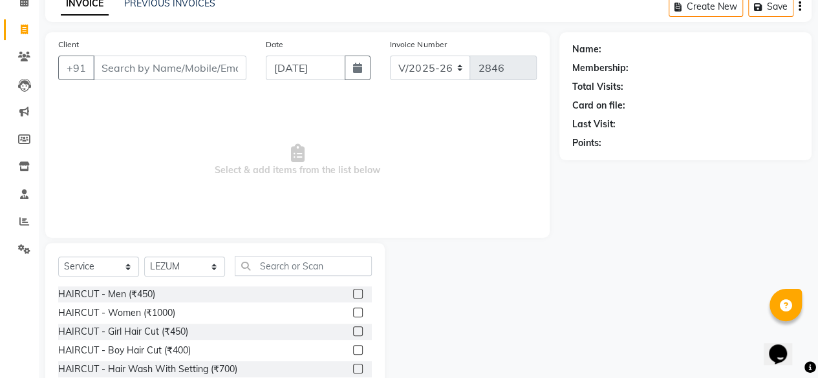
click at [353, 312] on label at bounding box center [358, 313] width 10 height 10
click at [353, 312] on input "checkbox" at bounding box center [357, 313] width 8 height 8
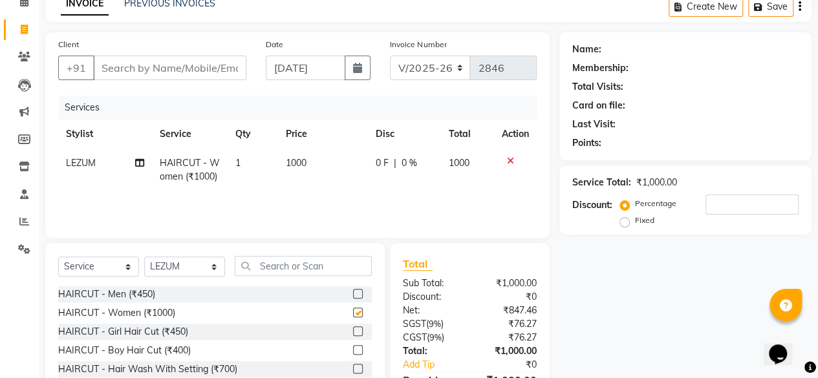
checkbox input "false"
click at [188, 267] on select "Select Stylist aita chanda DINGG SUPPORT KAMLA LEZUM MOSIN RIYA Salon Manager K…" at bounding box center [184, 267] width 81 height 20
click at [277, 268] on input "text" at bounding box center [303, 266] width 137 height 20
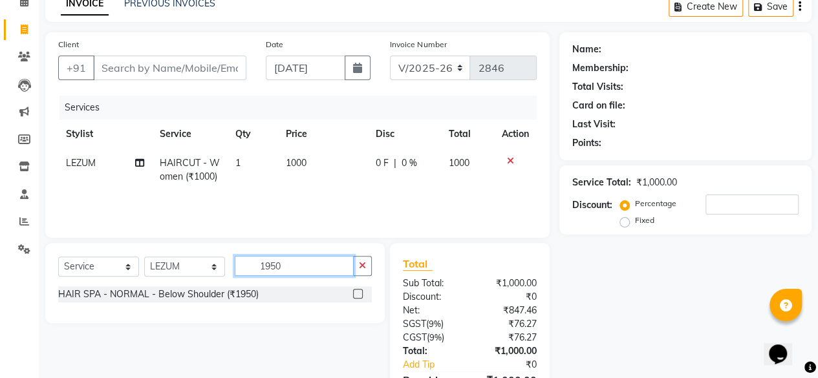
scroll to position [129, 0]
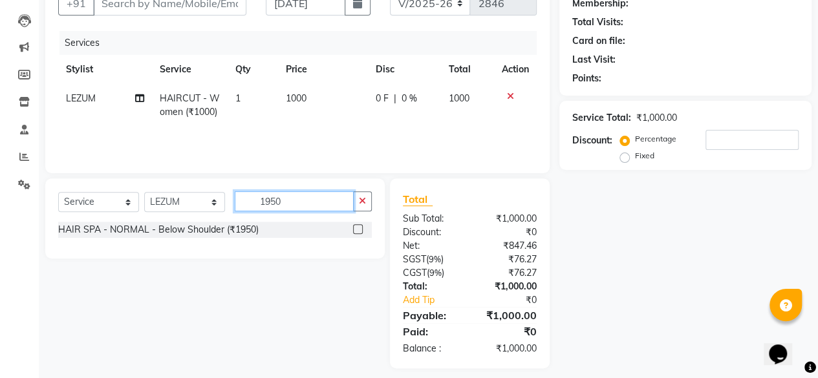
type input "1950"
click at [358, 228] on label at bounding box center [358, 229] width 10 height 10
click at [358, 228] on input "checkbox" at bounding box center [357, 230] width 8 height 8
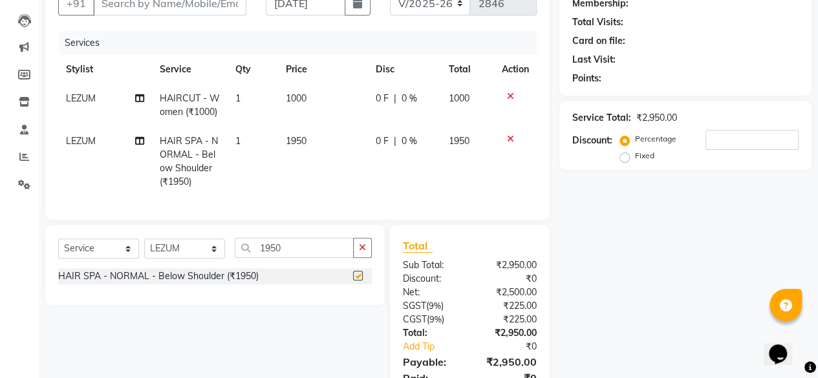
checkbox input "false"
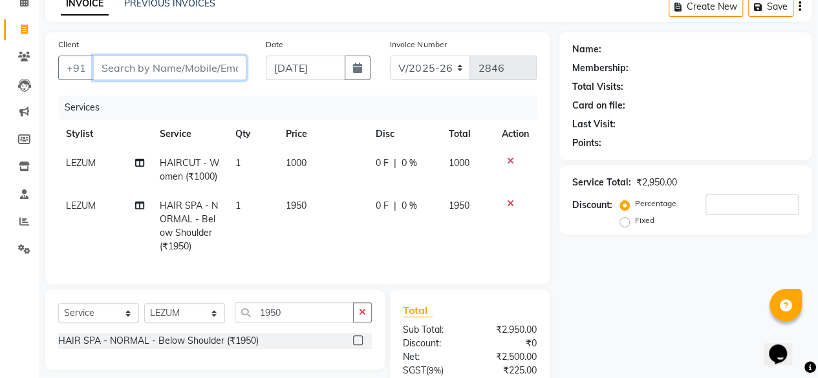
click at [216, 68] on input "Client" at bounding box center [169, 68] width 153 height 25
type input "8"
type input "0"
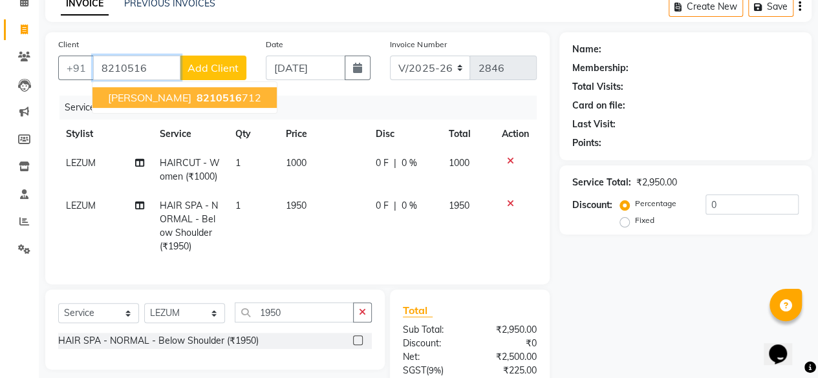
click at [208, 95] on ngb-highlight "8210516 712" at bounding box center [227, 97] width 67 height 13
type input "8210516712"
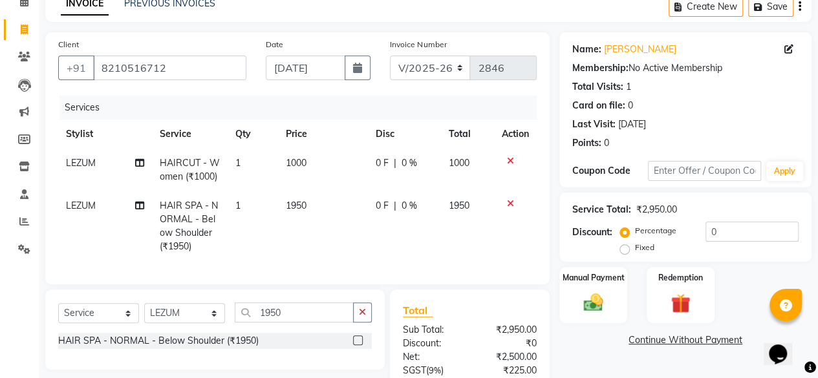
scroll to position [129, 0]
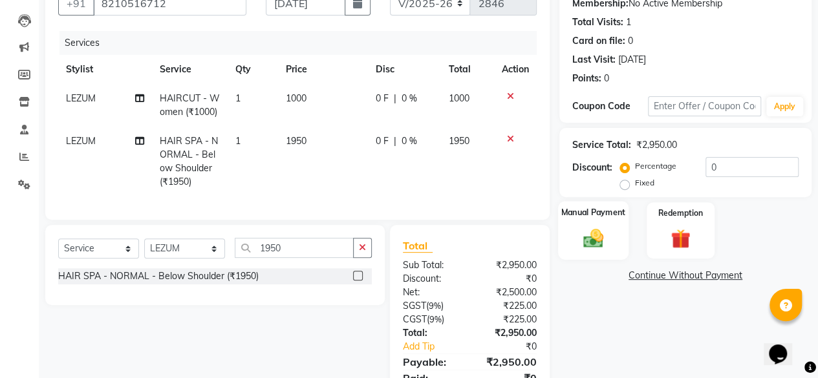
click at [604, 244] on img at bounding box center [593, 237] width 33 height 23
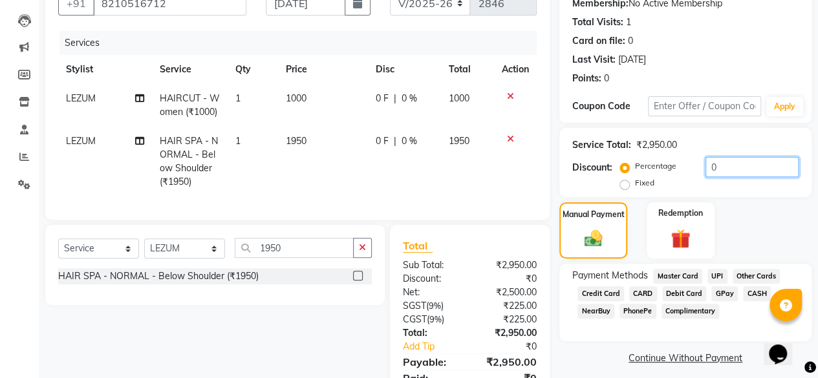
click at [728, 164] on input "0" at bounding box center [751, 167] width 93 height 20
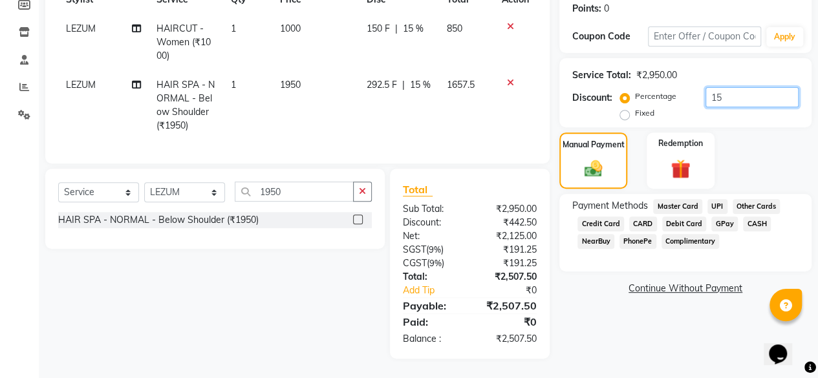
scroll to position [208, 0]
click at [718, 199] on span "UPI" at bounding box center [717, 206] width 20 height 15
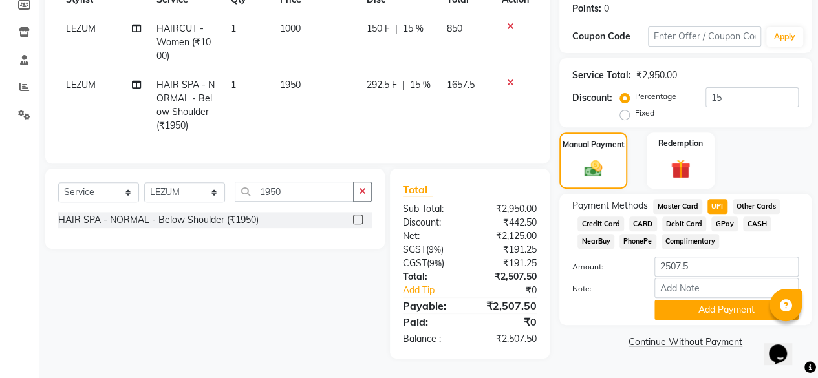
click at [753, 217] on span "CASH" at bounding box center [757, 224] width 28 height 15
click at [754, 89] on input "15" at bounding box center [751, 97] width 93 height 20
type input "1"
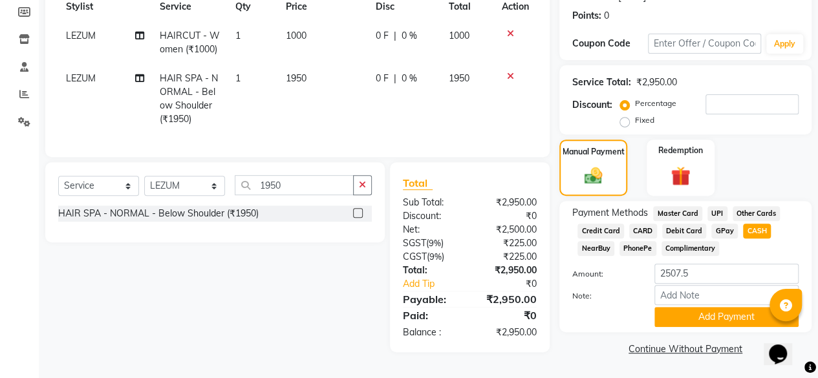
click at [308, 68] on td "1950" at bounding box center [323, 99] width 90 height 70
select select "89137"
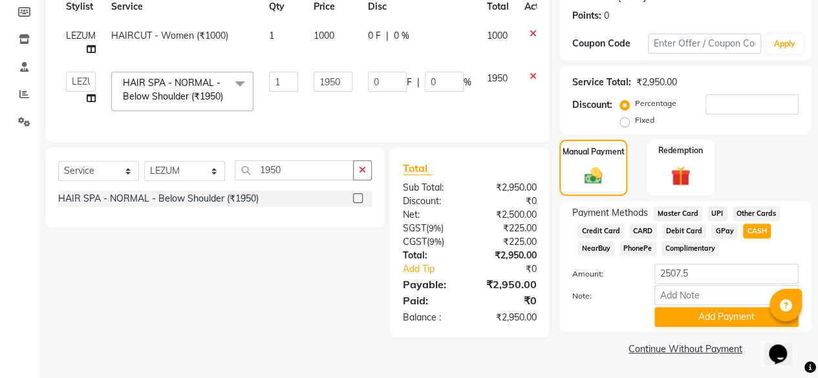
scroll to position [193, 0]
click at [343, 83] on input "1950" at bounding box center [333, 82] width 39 height 20
type input "1500"
click at [405, 119] on td "0 F | 0 %" at bounding box center [419, 91] width 119 height 55
select select "89137"
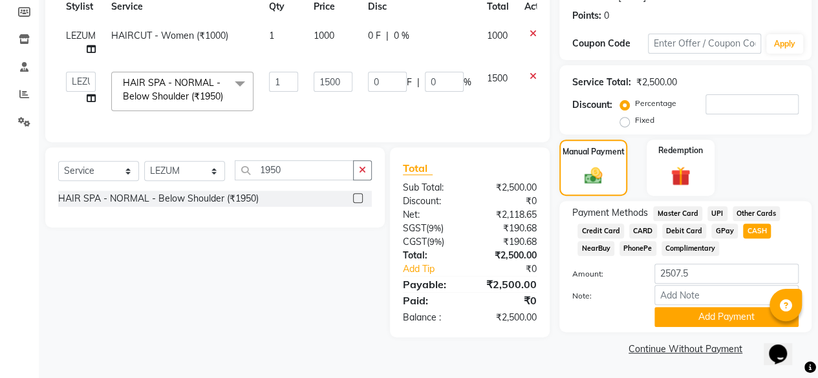
click at [752, 236] on span "CASH" at bounding box center [757, 231] width 28 height 15
type input "2500"
click at [707, 321] on button "Add Payment" at bounding box center [726, 317] width 144 height 20
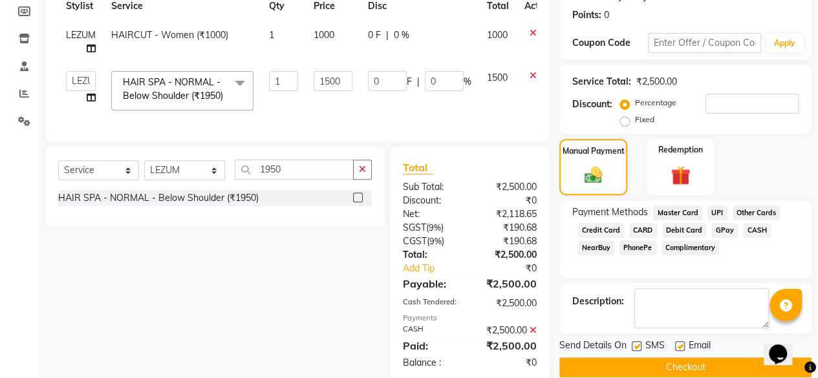
scroll to position [238, 0]
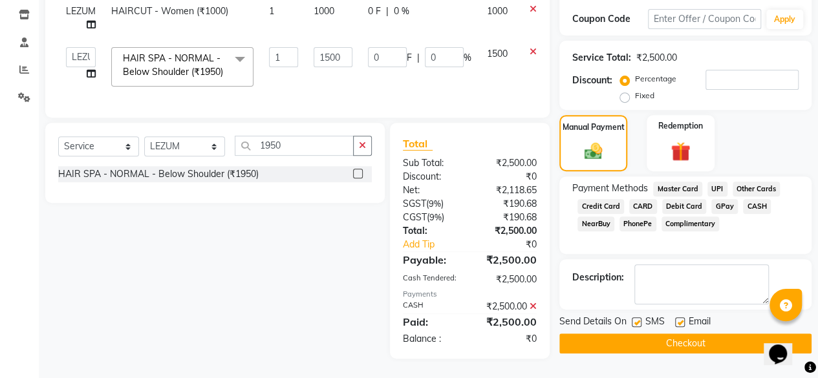
click at [680, 334] on button "Checkout" at bounding box center [685, 344] width 252 height 20
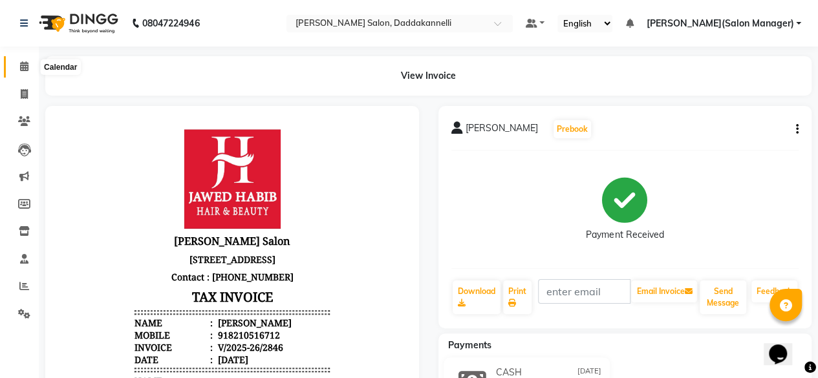
click at [23, 64] on icon at bounding box center [24, 66] width 8 height 10
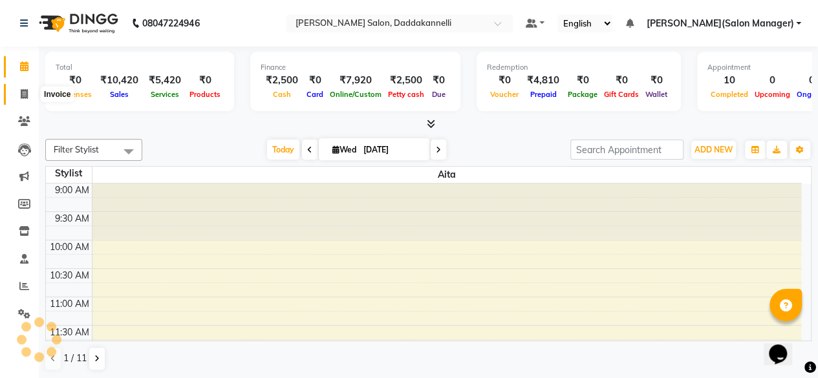
click at [25, 94] on icon at bounding box center [24, 94] width 7 height 10
select select "service"
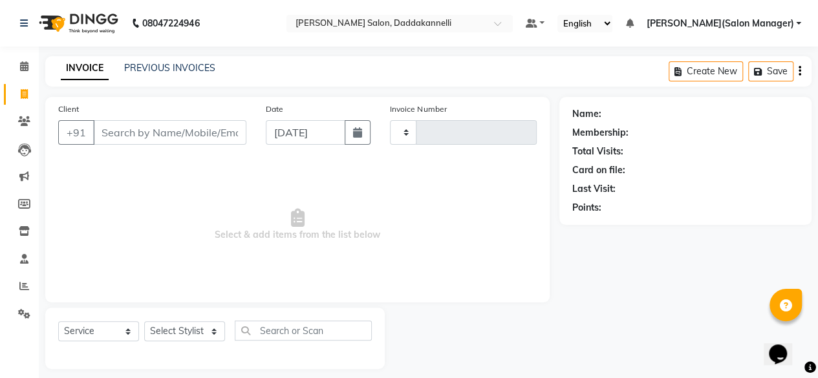
type input "2847"
select select "6354"
click at [25, 72] on span at bounding box center [24, 66] width 23 height 15
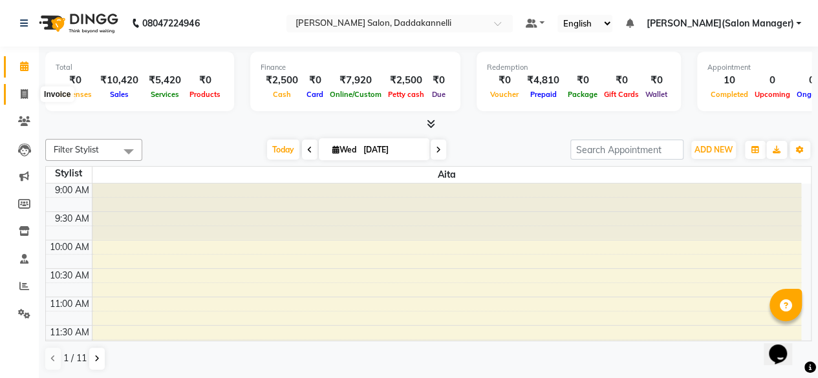
click at [23, 94] on icon at bounding box center [24, 94] width 7 height 10
select select "6354"
select select "service"
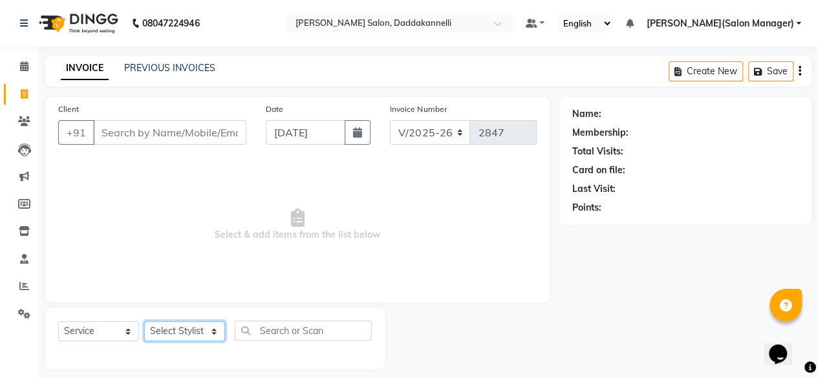
click at [195, 331] on select "Select Stylist aita chanda DINGG SUPPORT KAMLA LEZUM MOSIN RIYA Salon Manager K…" at bounding box center [184, 331] width 81 height 20
click at [144, 321] on select "Select Stylist aita chanda DINGG SUPPORT KAMLA LEZUM MOSIN RIYA Salon Manager K…" at bounding box center [184, 331] width 81 height 20
drag, startPoint x: 192, startPoint y: 331, endPoint x: 191, endPoint y: 322, distance: 9.1
click at [192, 331] on select "Select Stylist aita chanda DINGG SUPPORT KAMLA LEZUM MOSIN RIYA Salon Manager K…" at bounding box center [184, 331] width 81 height 20
click at [144, 321] on select "Select Stylist aita chanda DINGG SUPPORT KAMLA LEZUM MOSIN RIYA Salon Manager K…" at bounding box center [184, 331] width 81 height 20
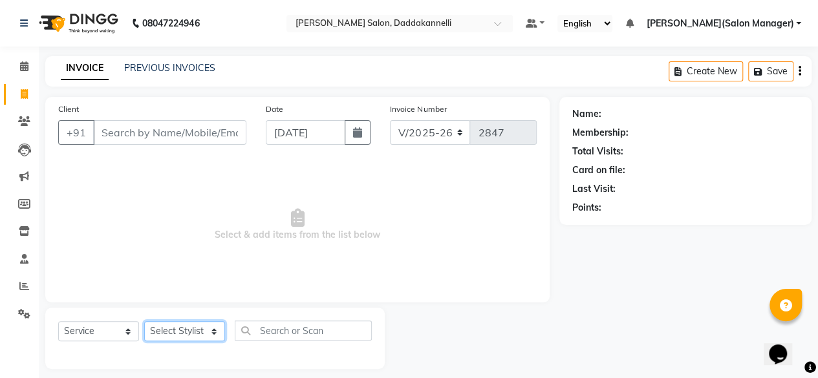
click at [189, 338] on select "Select Stylist aita chanda DINGG SUPPORT KAMLA LEZUM MOSIN RIYA Salon Manager K…" at bounding box center [184, 331] width 81 height 20
click at [385, 230] on span "Select & add items from the list below" at bounding box center [297, 224] width 479 height 129
drag, startPoint x: 19, startPoint y: 287, endPoint x: 34, endPoint y: 281, distance: 15.6
click at [19, 287] on icon at bounding box center [24, 286] width 10 height 10
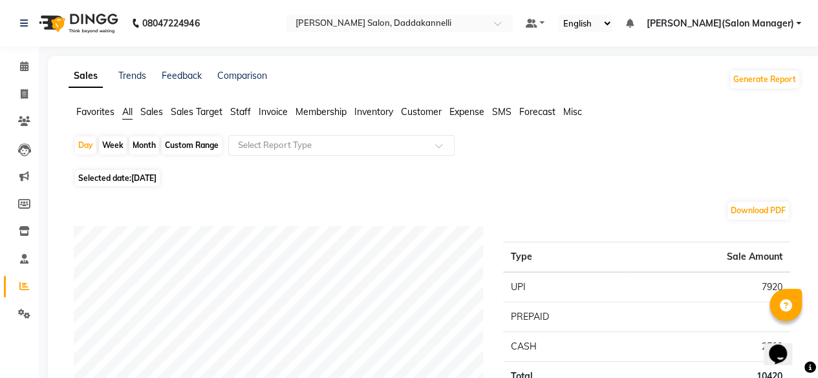
drag, startPoint x: 235, startPoint y: 108, endPoint x: 284, endPoint y: 118, distance: 50.2
click at [235, 108] on span "Staff" at bounding box center [240, 112] width 21 height 12
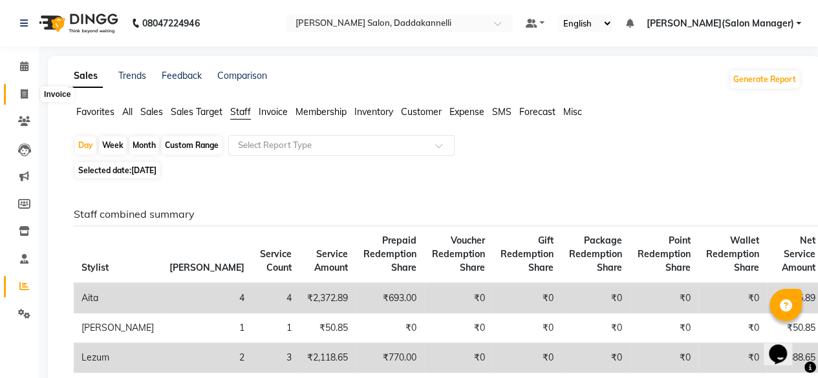
click at [22, 91] on icon at bounding box center [24, 94] width 7 height 10
select select "6354"
select select "service"
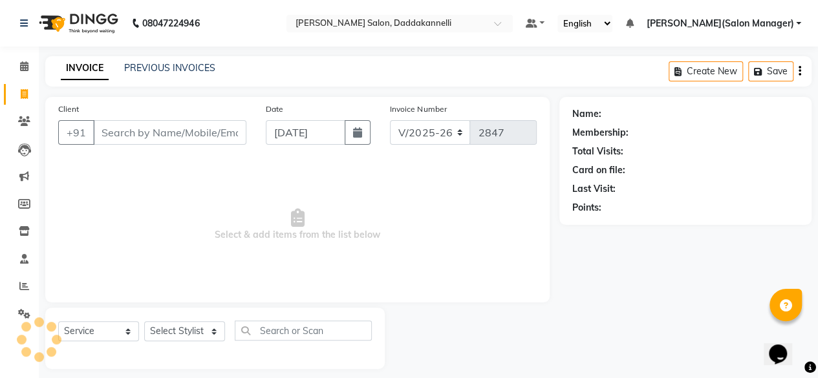
scroll to position [10, 0]
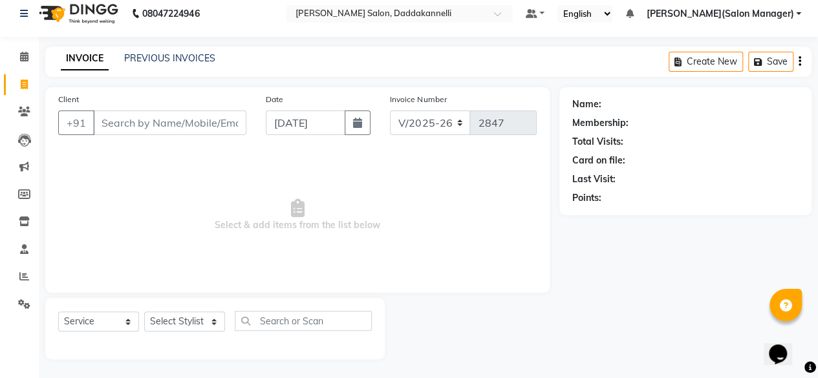
click at [153, 115] on input "Client" at bounding box center [169, 123] width 153 height 25
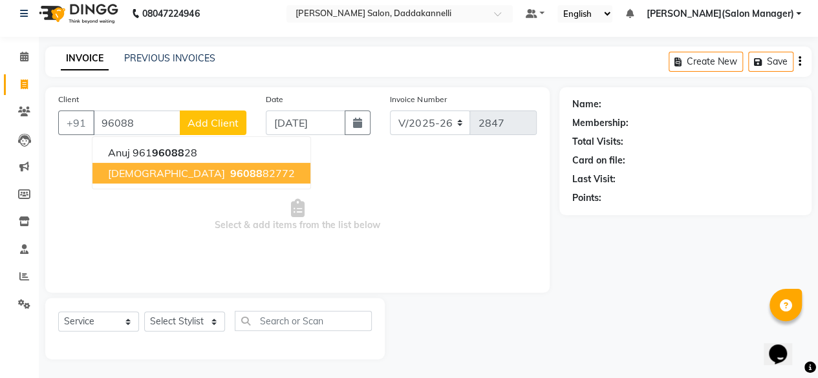
click at [162, 178] on span "PARTHUIUSH" at bounding box center [166, 173] width 117 height 13
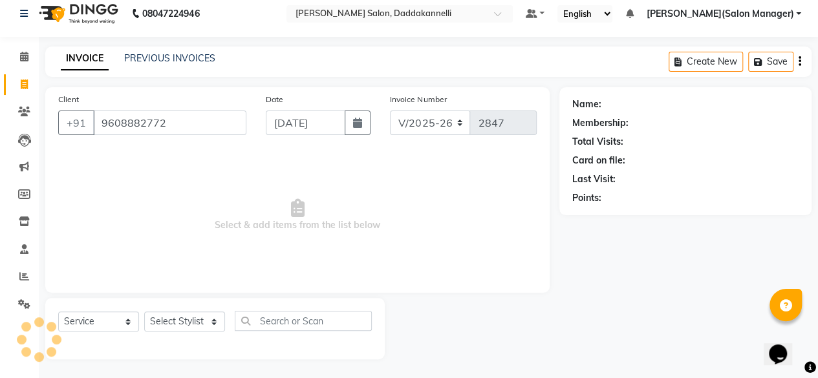
type input "9608882772"
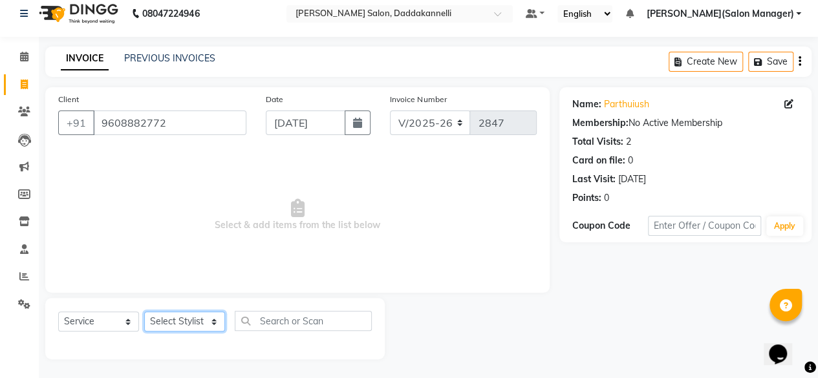
click at [191, 325] on select "Select Stylist aita chanda DINGG SUPPORT KAMLA LEZUM MOSIN RIYA Salon Manager K…" at bounding box center [184, 322] width 81 height 20
click at [481, 294] on div "Client +91 9608882772 Date 03-09-2025 Invoice Number V/2025 V/2025-26 2847 Sele…" at bounding box center [298, 223] width 524 height 272
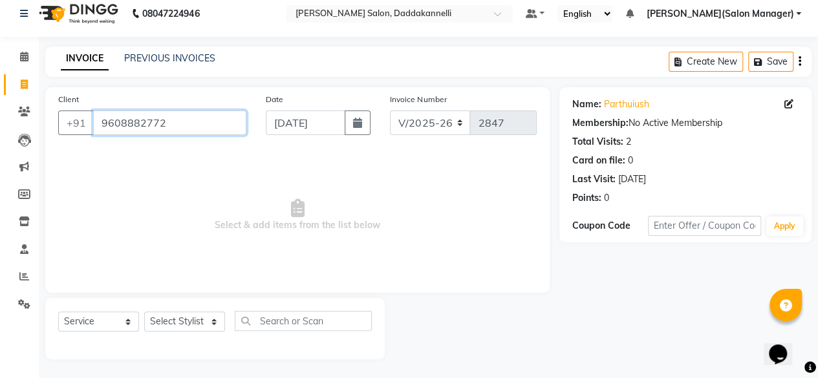
drag, startPoint x: 171, startPoint y: 120, endPoint x: 96, endPoint y: 124, distance: 75.7
click at [96, 124] on input "9608882772" at bounding box center [169, 123] width 153 height 25
click at [22, 113] on icon at bounding box center [24, 112] width 12 height 10
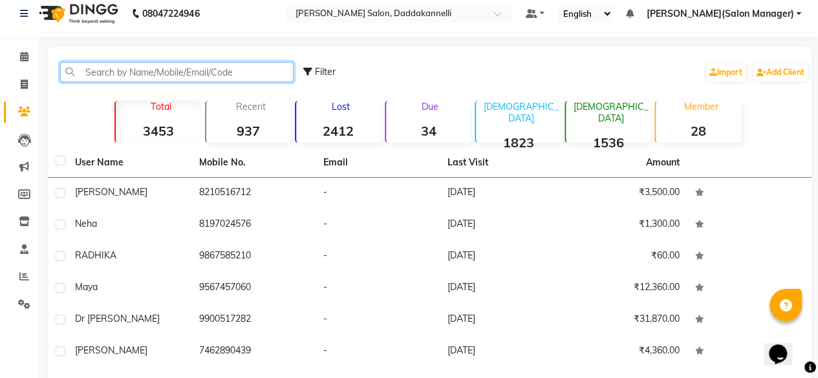
click at [173, 68] on input "text" at bounding box center [176, 72] width 233 height 20
paste input "9608882772"
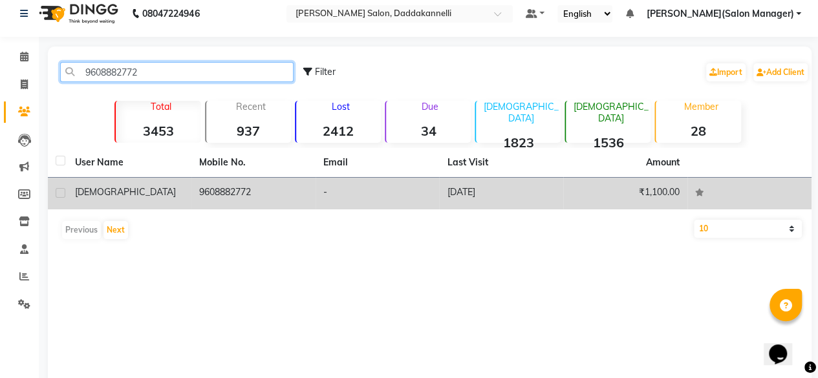
type input "9608882772"
click at [481, 189] on td "24-07-2025" at bounding box center [501, 194] width 124 height 32
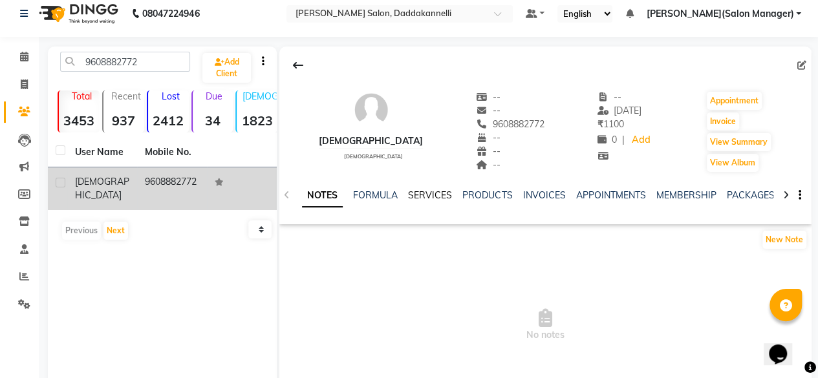
click at [423, 196] on link "SERVICES" at bounding box center [430, 195] width 44 height 12
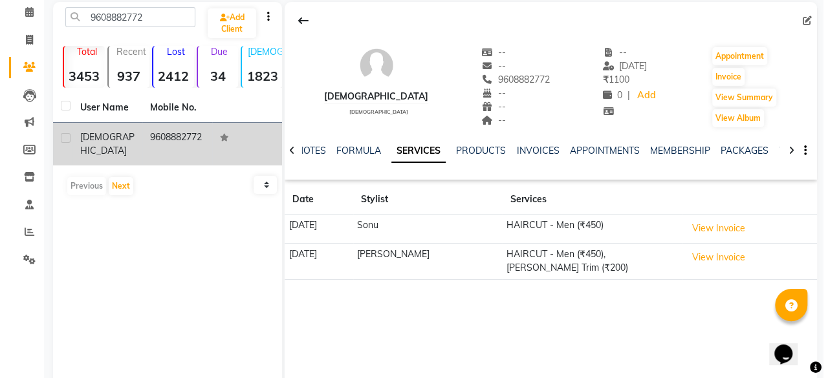
scroll to position [74, 0]
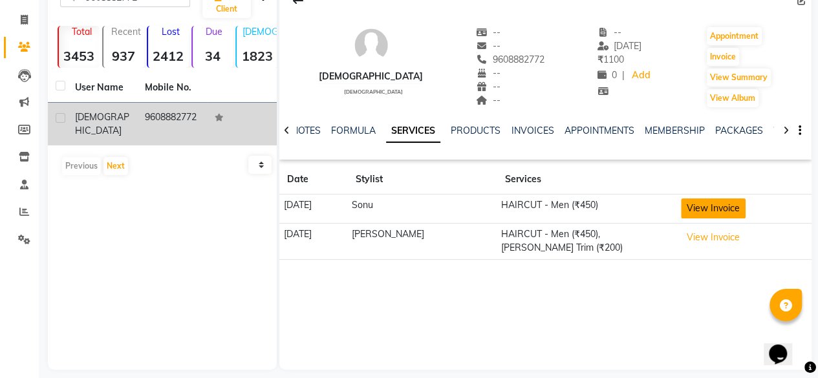
click at [692, 205] on button "View Invoice" at bounding box center [713, 209] width 65 height 20
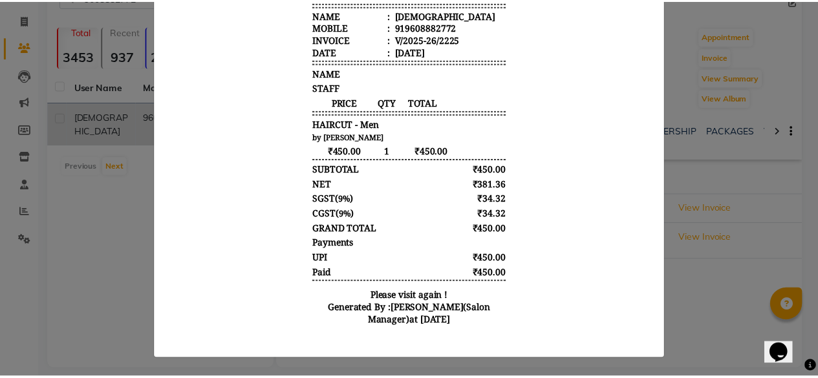
scroll to position [0, 0]
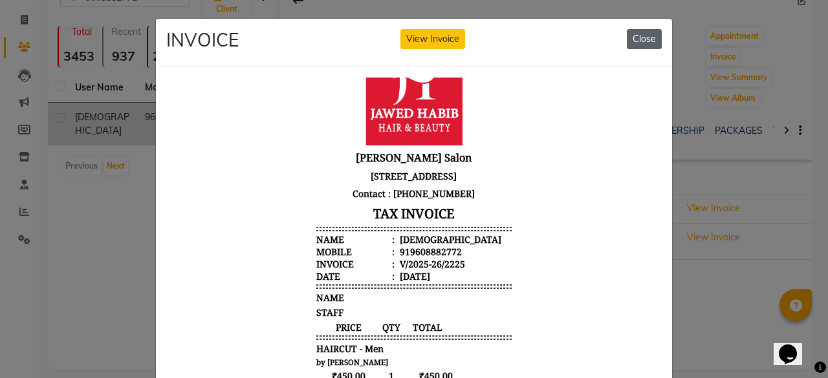
click at [638, 39] on button "Close" at bounding box center [644, 39] width 35 height 20
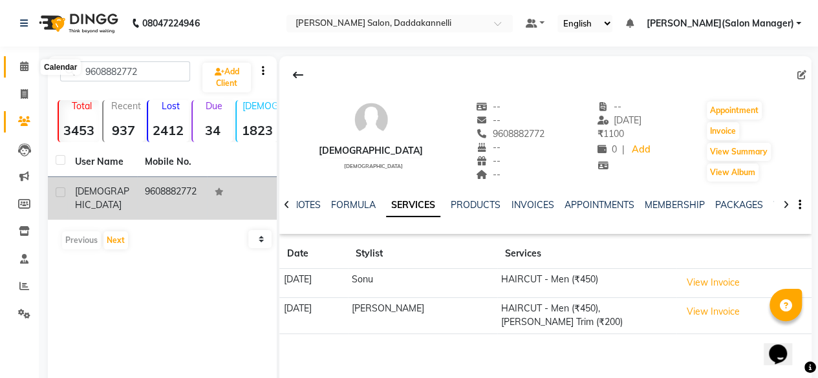
click at [17, 67] on span at bounding box center [24, 66] width 23 height 15
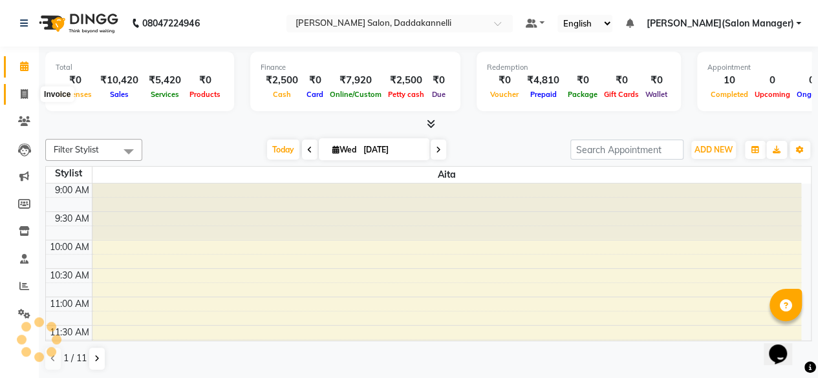
click at [18, 89] on span at bounding box center [24, 94] width 23 height 15
select select "service"
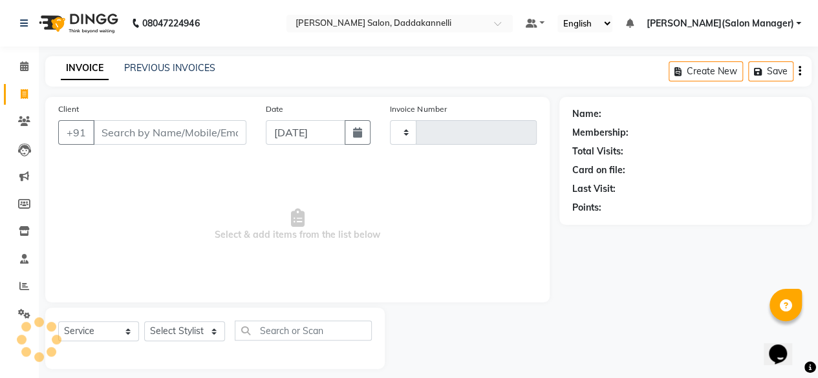
type input "2847"
select select "6354"
click at [153, 118] on div "Client +91" at bounding box center [152, 128] width 208 height 53
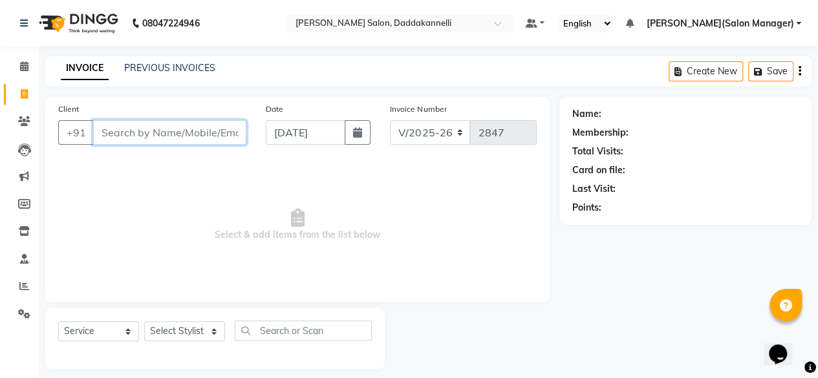
click at [178, 129] on input "Client" at bounding box center [169, 132] width 153 height 25
paste input "9608882772"
type input "9608882772"
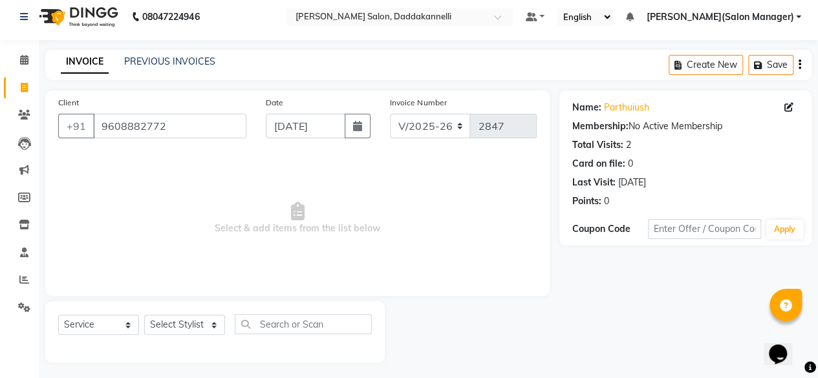
scroll to position [10, 0]
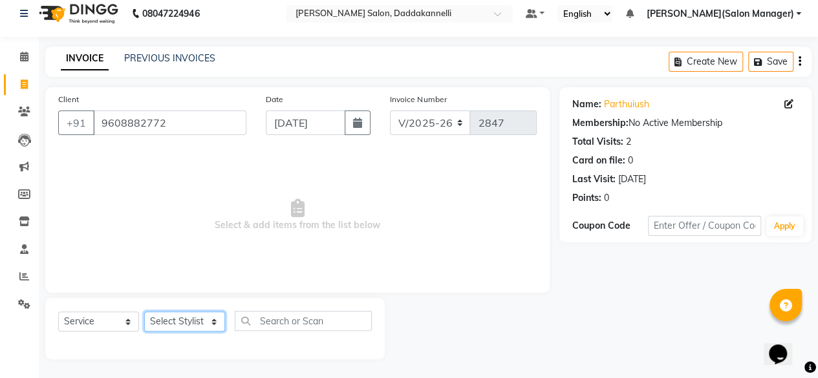
click at [175, 315] on select "Select Stylist aita chanda DINGG SUPPORT KAMLA LEZUM MOSIN RIYA Salon Manager K…" at bounding box center [184, 322] width 81 height 20
click at [144, 312] on select "Select Stylist aita chanda DINGG SUPPORT KAMLA LEZUM MOSIN RIYA Salon Manager K…" at bounding box center [184, 322] width 81 height 20
click at [186, 317] on select "Select Stylist aita chanda DINGG SUPPORT KAMLA LEZUM MOSIN RIYA Salon Manager K…" at bounding box center [184, 322] width 81 height 20
select select "70644"
click at [144, 312] on select "Select Stylist aita chanda DINGG SUPPORT KAMLA LEZUM MOSIN RIYA Salon Manager K…" at bounding box center [184, 322] width 81 height 20
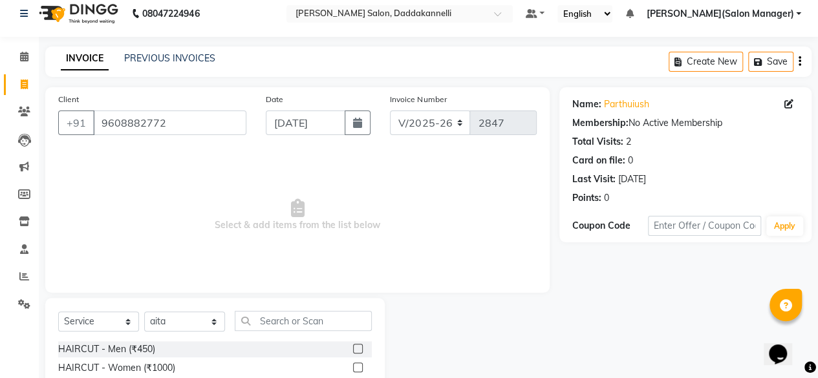
click at [353, 347] on label at bounding box center [358, 349] width 10 height 10
click at [353, 347] on input "checkbox" at bounding box center [357, 349] width 8 height 8
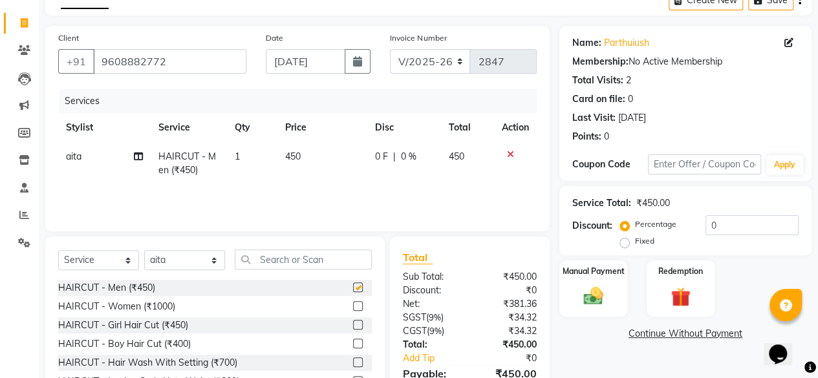
scroll to position [139, 0]
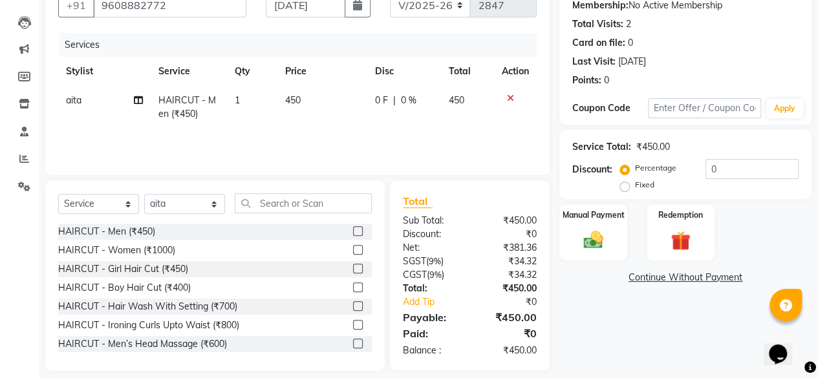
checkbox input "false"
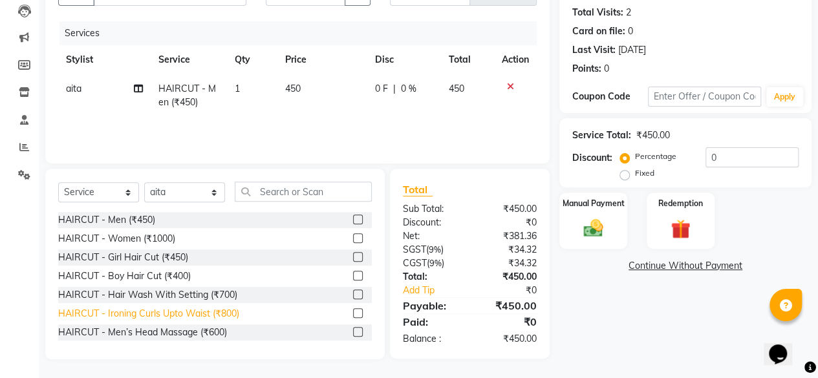
scroll to position [65, 0]
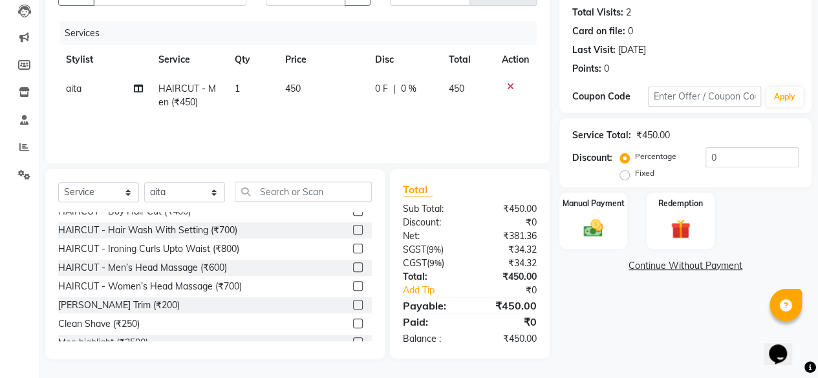
click at [353, 301] on label at bounding box center [358, 305] width 10 height 10
click at [353, 301] on input "checkbox" at bounding box center [357, 305] width 8 height 8
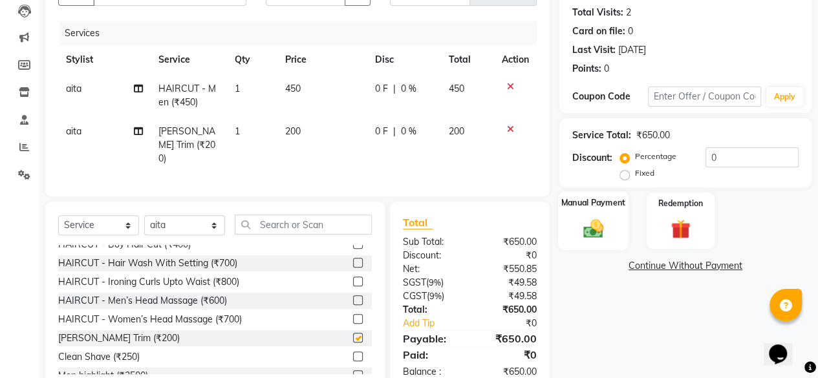
checkbox input "false"
click at [605, 224] on img at bounding box center [593, 228] width 33 height 23
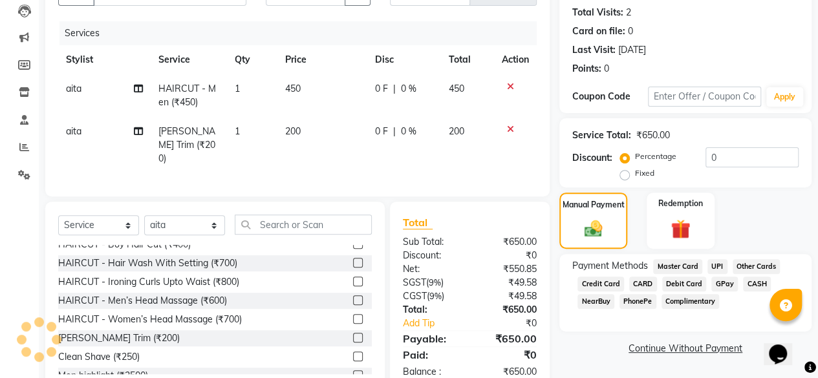
click at [717, 267] on span "UPI" at bounding box center [717, 266] width 20 height 15
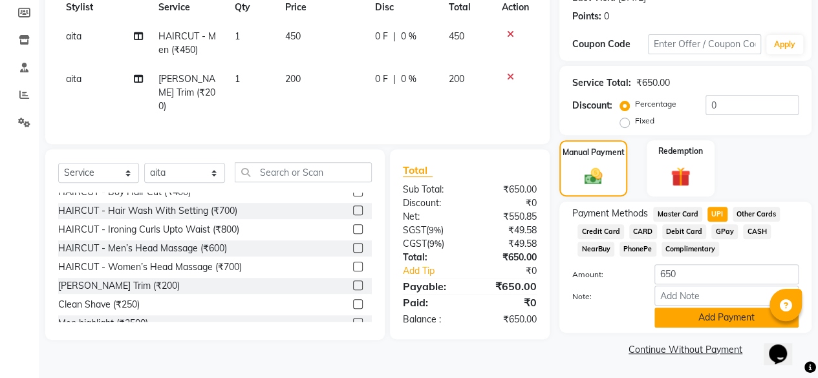
click at [684, 312] on button "Add Payment" at bounding box center [726, 318] width 144 height 20
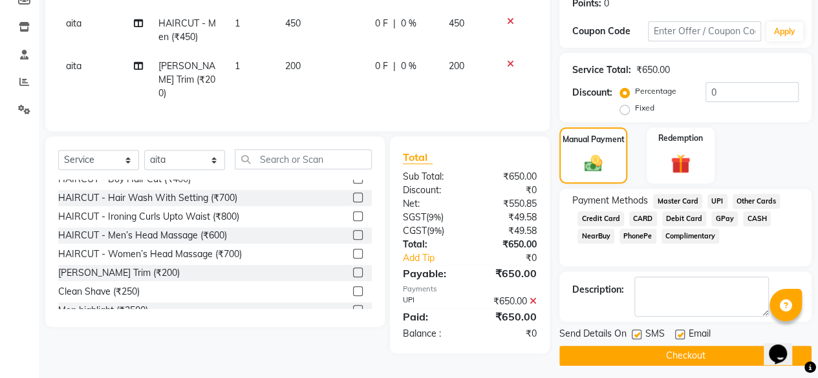
scroll to position [210, 0]
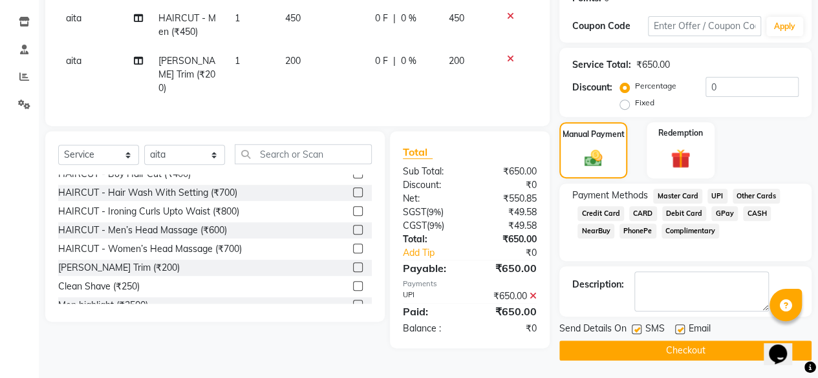
click at [654, 350] on button "Checkout" at bounding box center [685, 351] width 252 height 20
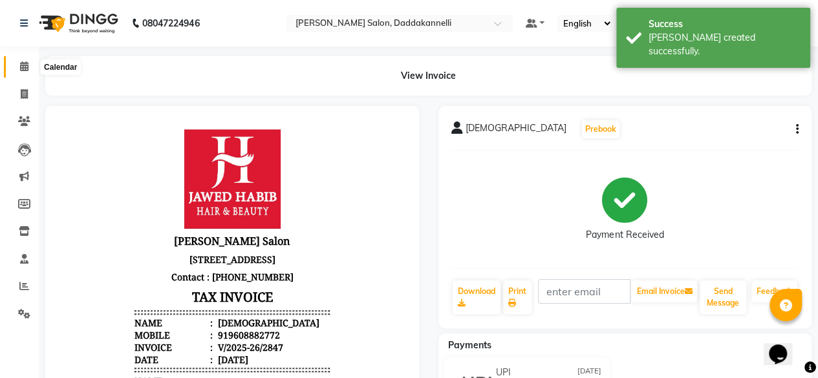
click at [26, 69] on icon at bounding box center [24, 66] width 8 height 10
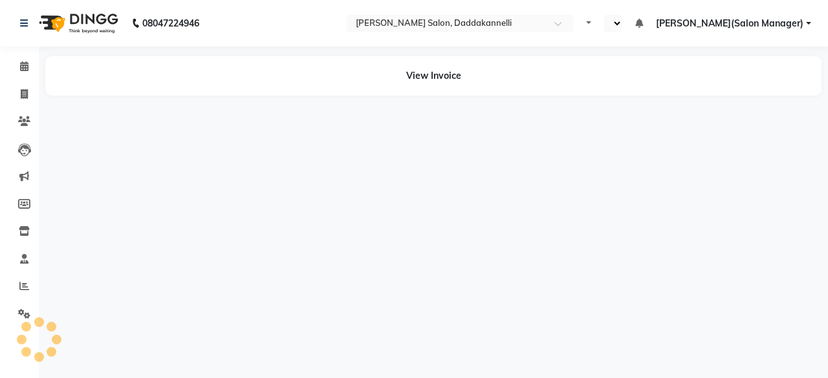
select select "en"
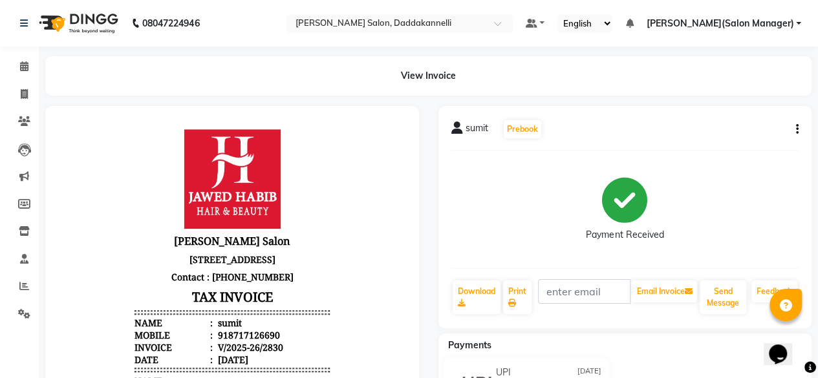
click at [794, 127] on button "button" at bounding box center [795, 130] width 8 height 14
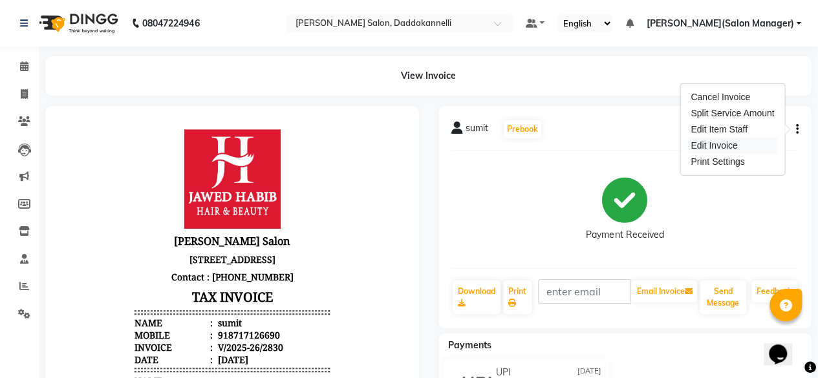
click at [738, 142] on div "Edit Invoice" at bounding box center [732, 146] width 89 height 16
select select "service"
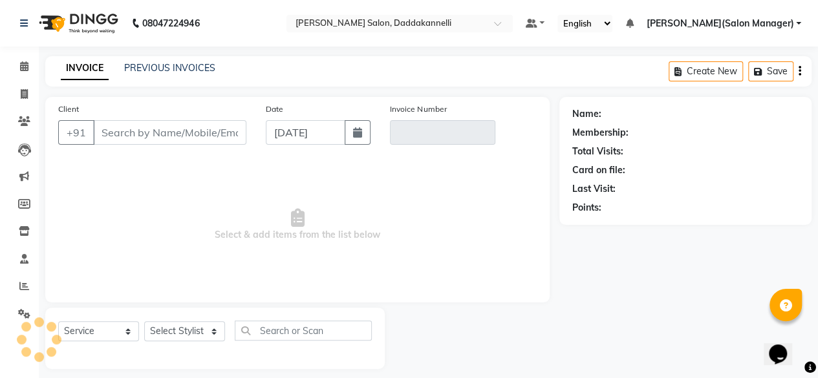
scroll to position [10, 0]
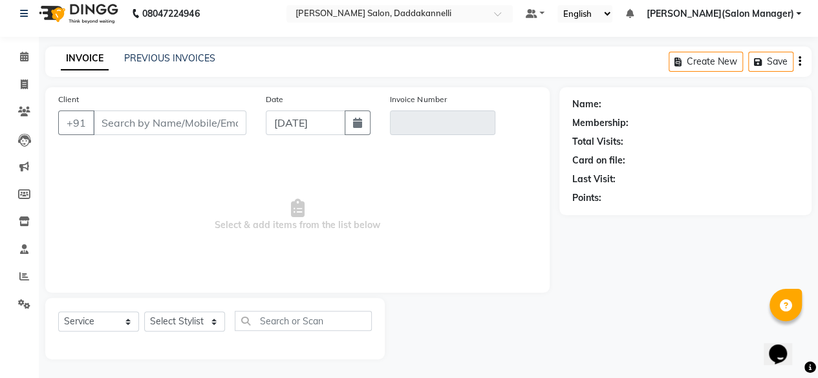
type input "8717126690"
type input "V/2025-26/2830"
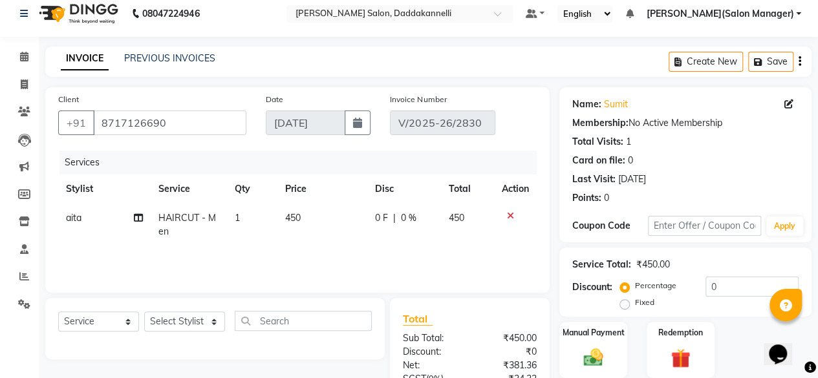
type input "[DATE]"
select select "select"
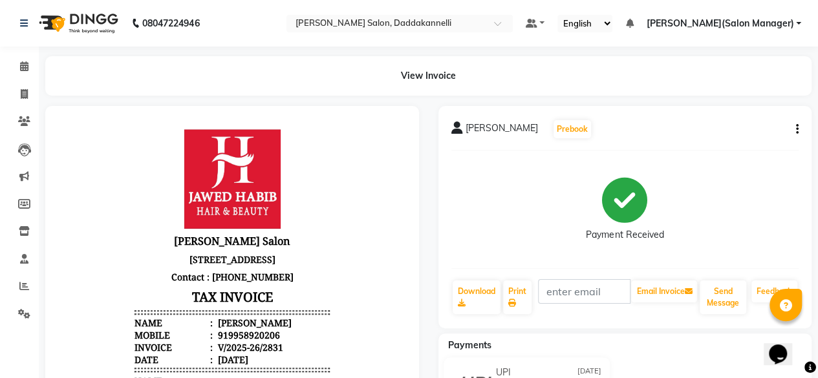
click at [794, 125] on button "button" at bounding box center [795, 130] width 8 height 14
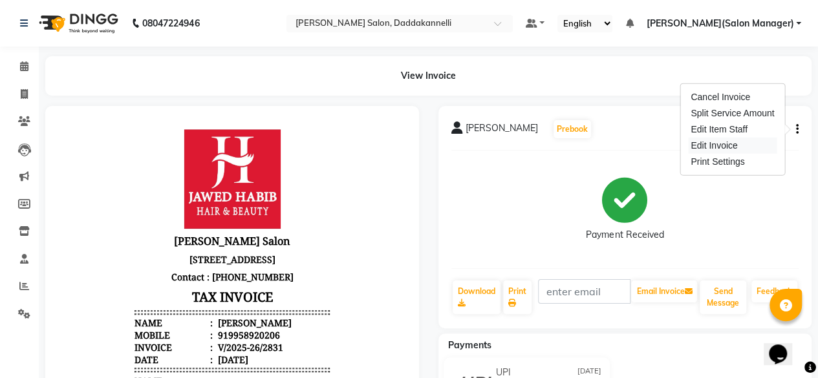
click at [726, 145] on div "Edit Invoice" at bounding box center [732, 146] width 89 height 16
select select "service"
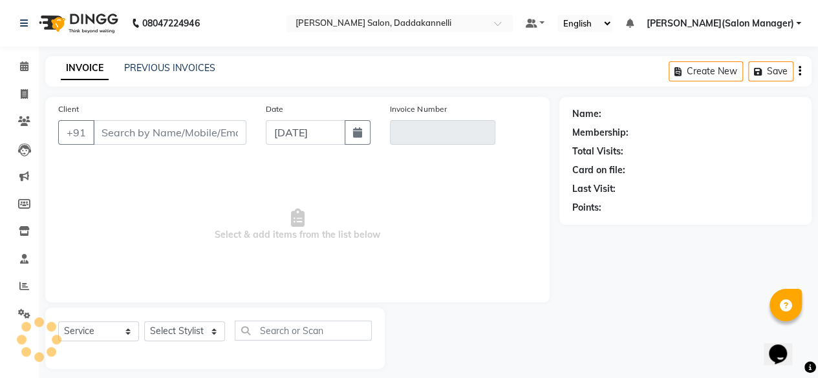
scroll to position [10, 0]
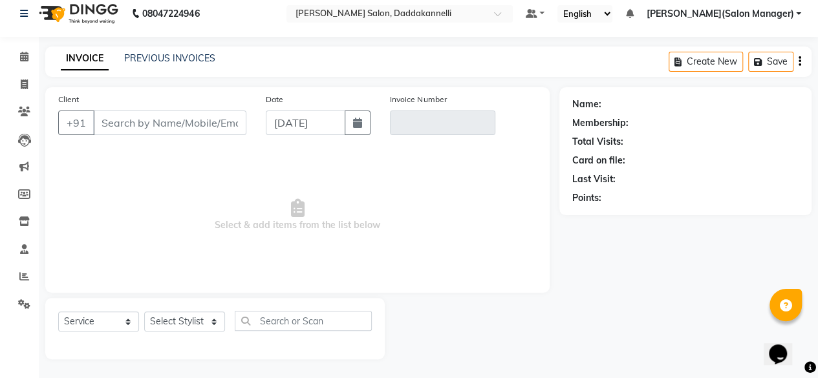
type input "9958920206"
type input "V/2025-26/2831"
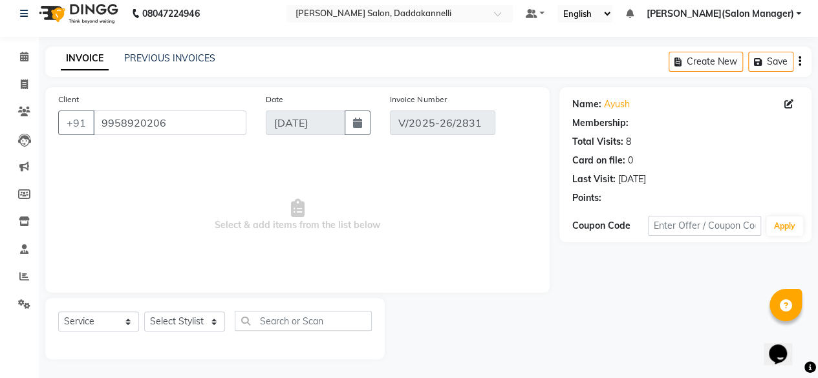
type input "[DATE]"
select select "select"
